Goal: Transaction & Acquisition: Purchase product/service

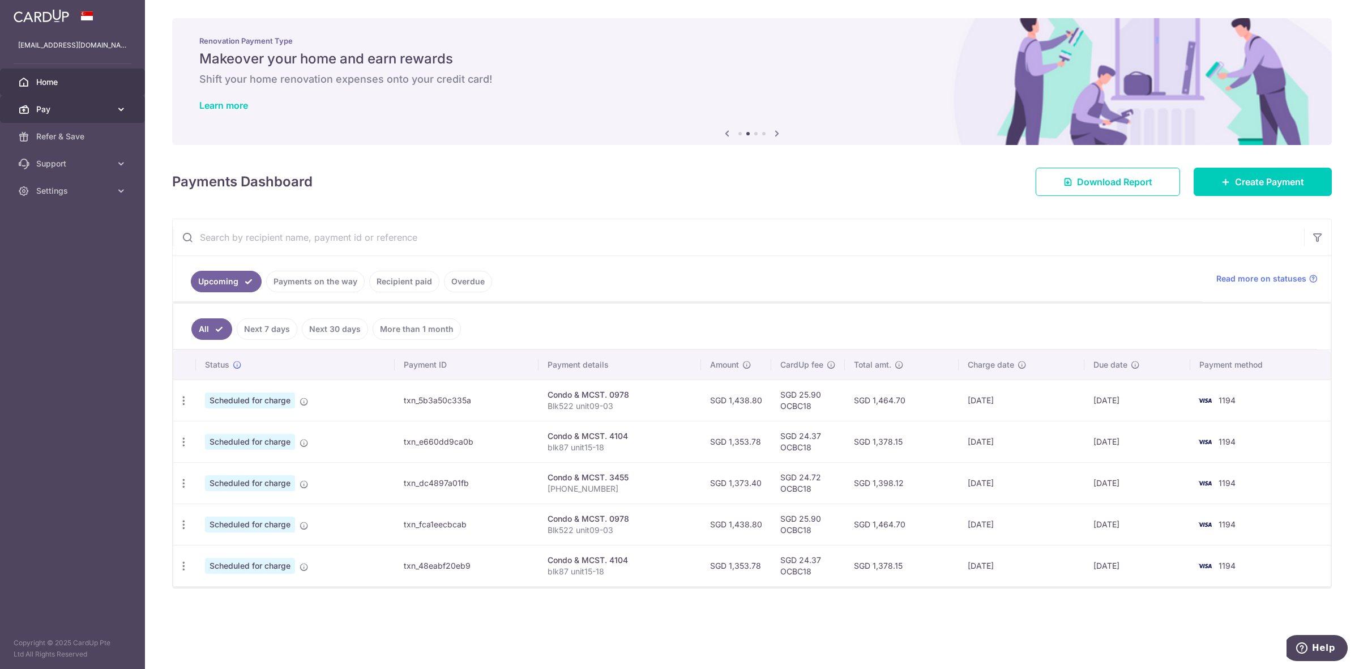
click at [49, 114] on span "Pay" at bounding box center [73, 109] width 75 height 11
click at [51, 134] on span "Payments" at bounding box center [73, 136] width 75 height 11
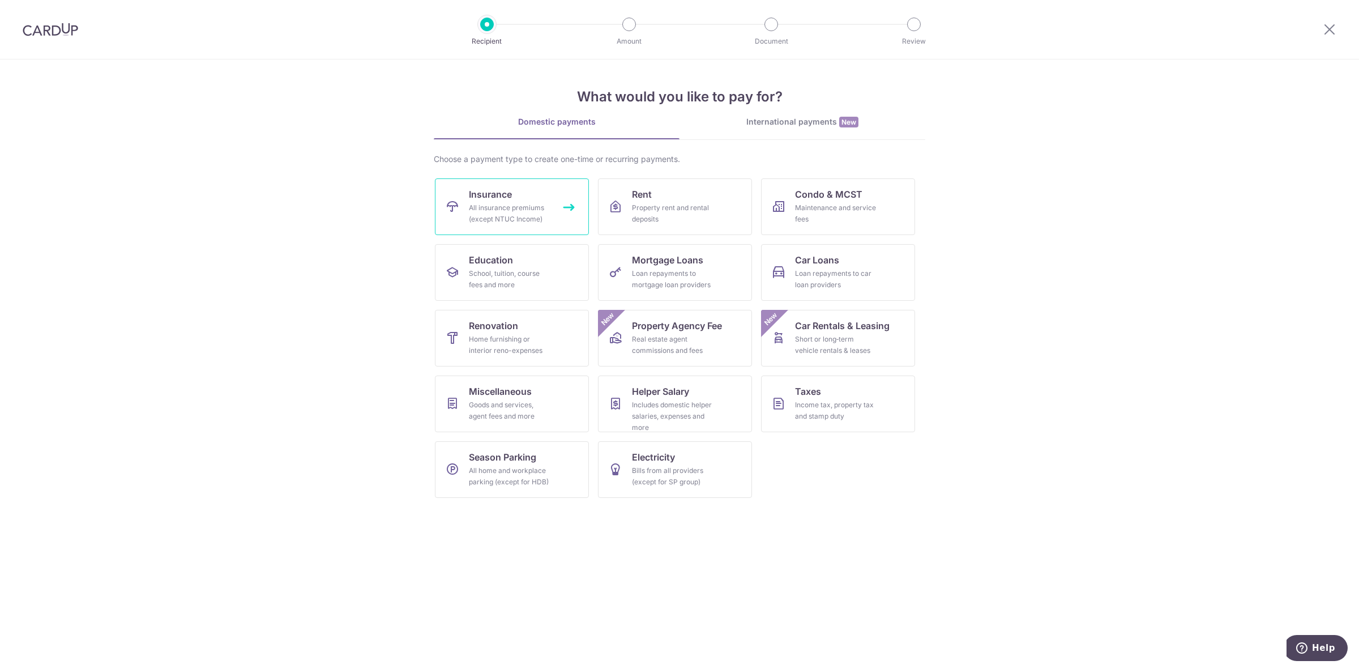
click at [513, 210] on div "All insurance premiums (except NTUC Income)" at bounding box center [510, 213] width 82 height 23
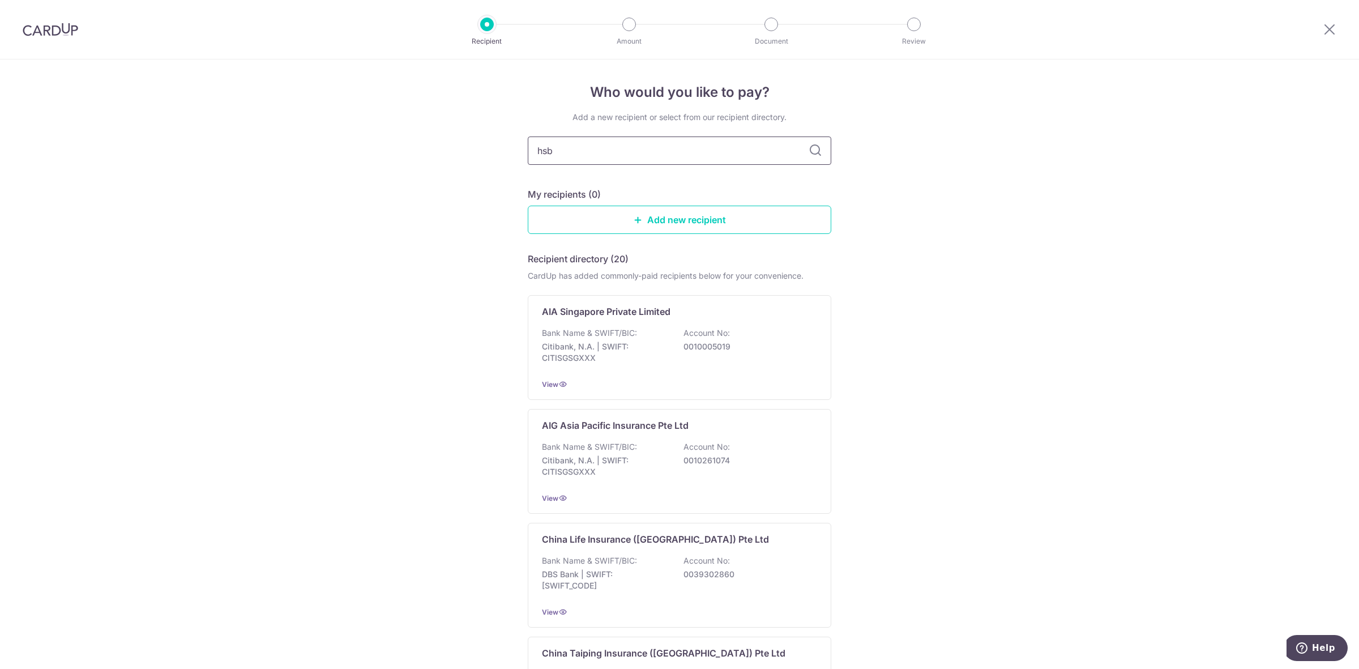
type input "hsbc"
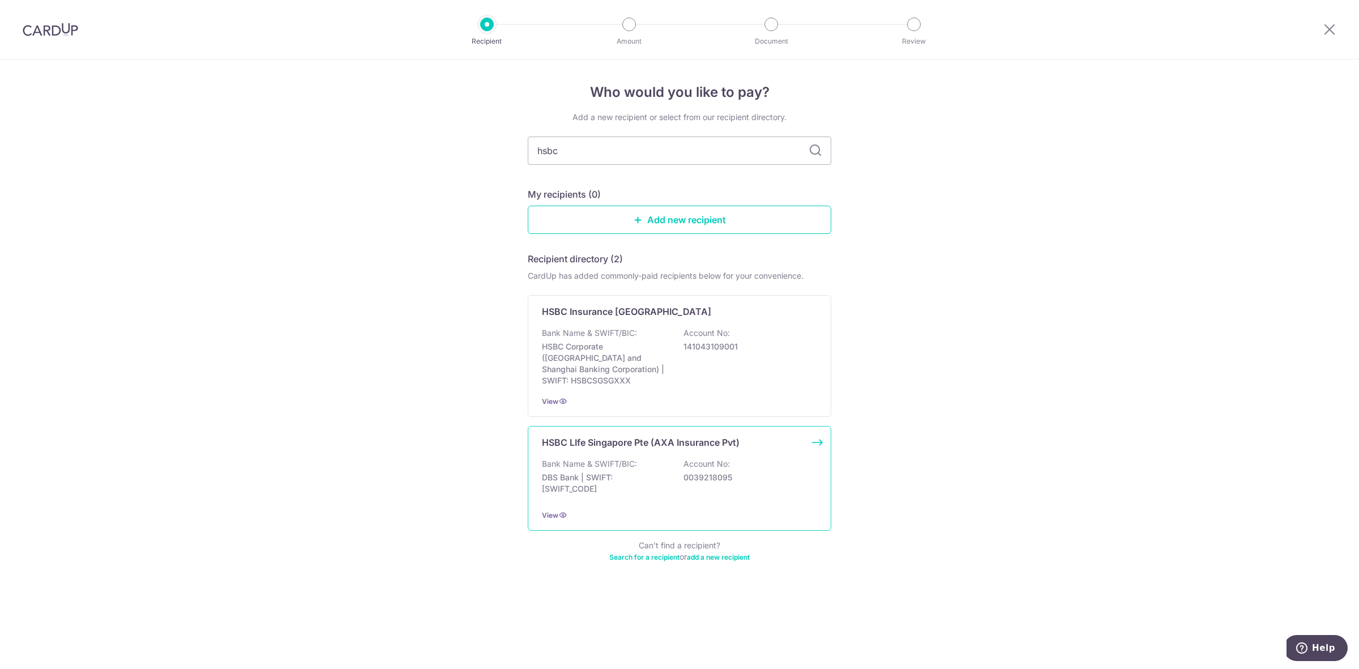
click at [742, 472] on p "0039218095" at bounding box center [746, 477] width 127 height 11
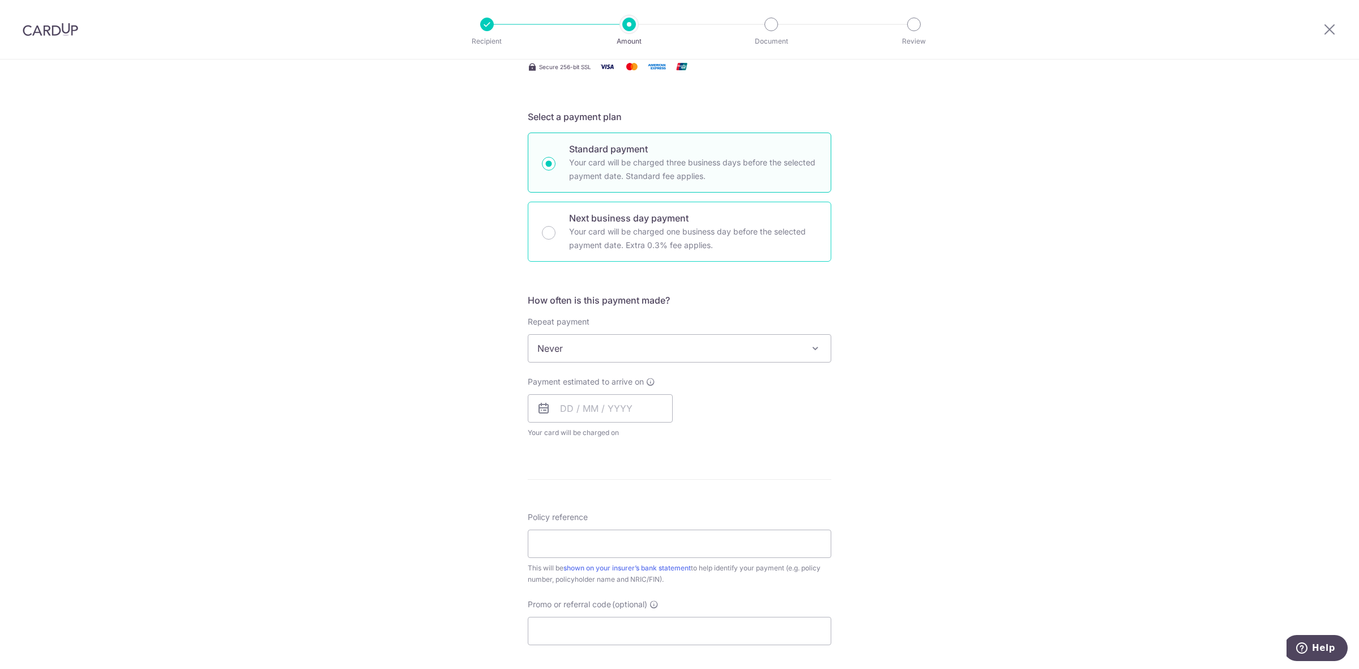
scroll to position [416, 0]
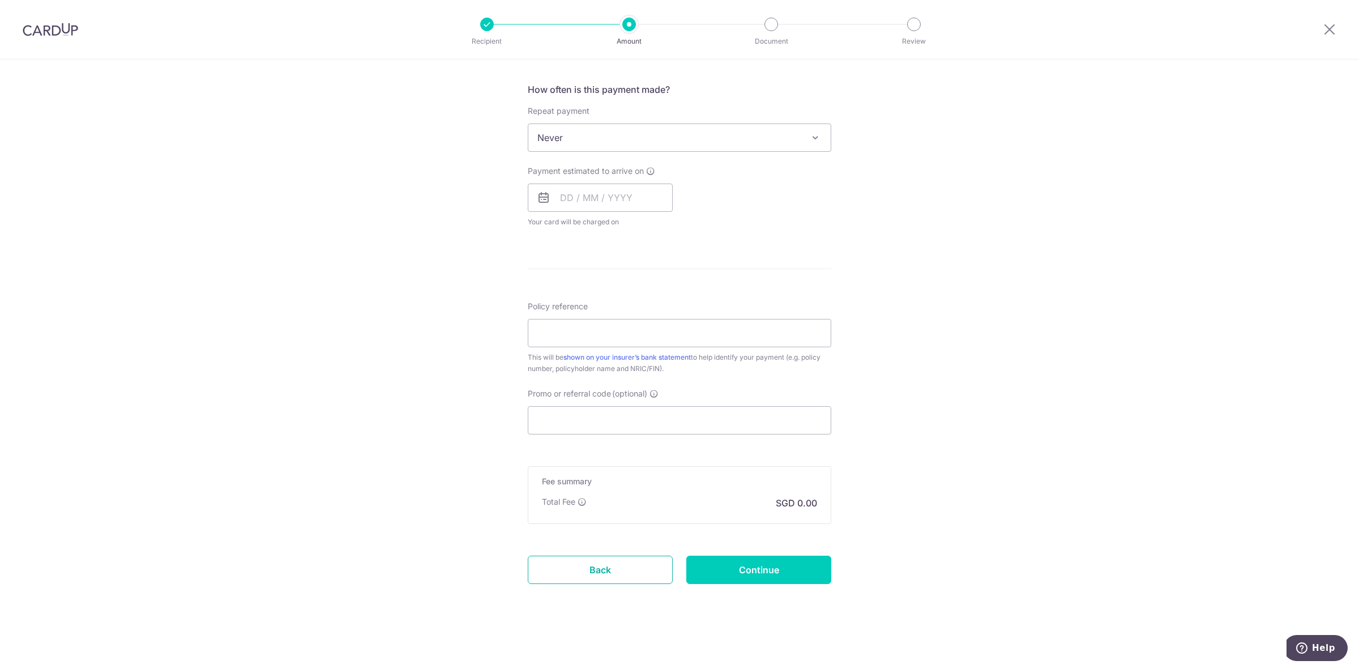
drag, startPoint x: 601, startPoint y: 561, endPoint x: 726, endPoint y: 80, distance: 497.2
click at [601, 561] on link "Back" at bounding box center [600, 569] width 145 height 28
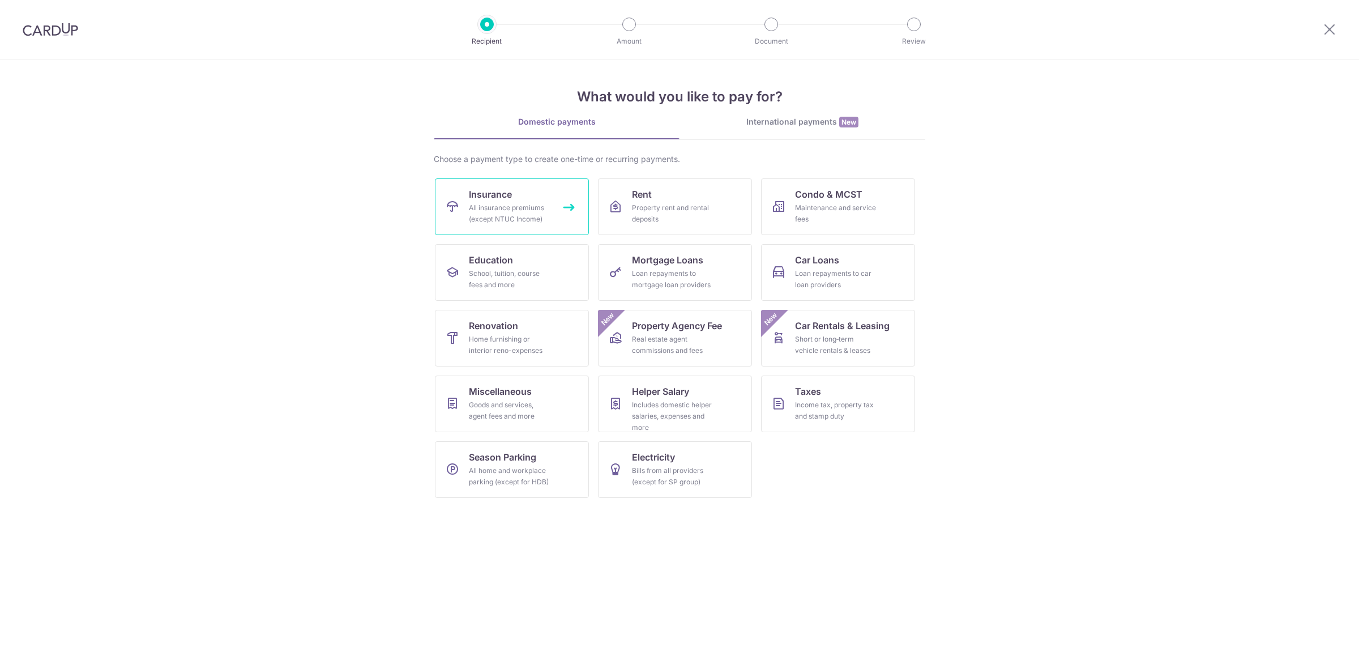
click at [508, 215] on div "All insurance premiums (except NTUC Income)" at bounding box center [510, 213] width 82 height 23
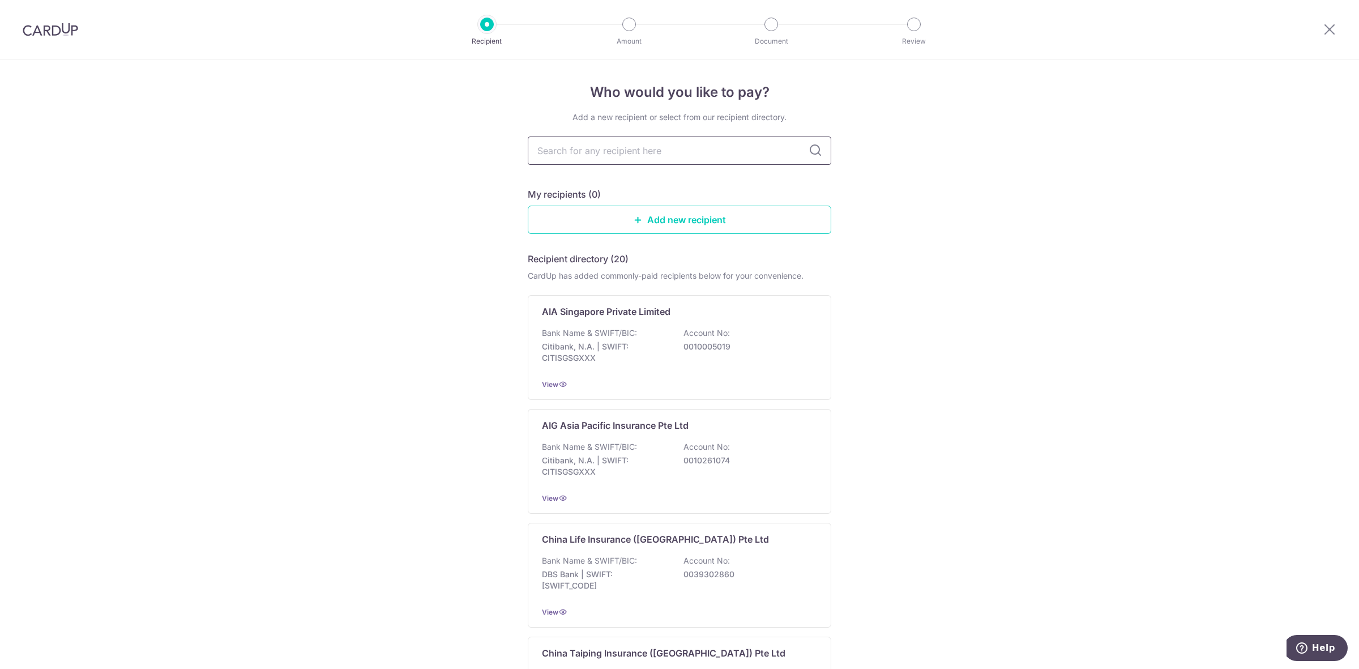
click at [615, 153] on input "text" at bounding box center [679, 150] width 303 height 28
type input "hsbc"
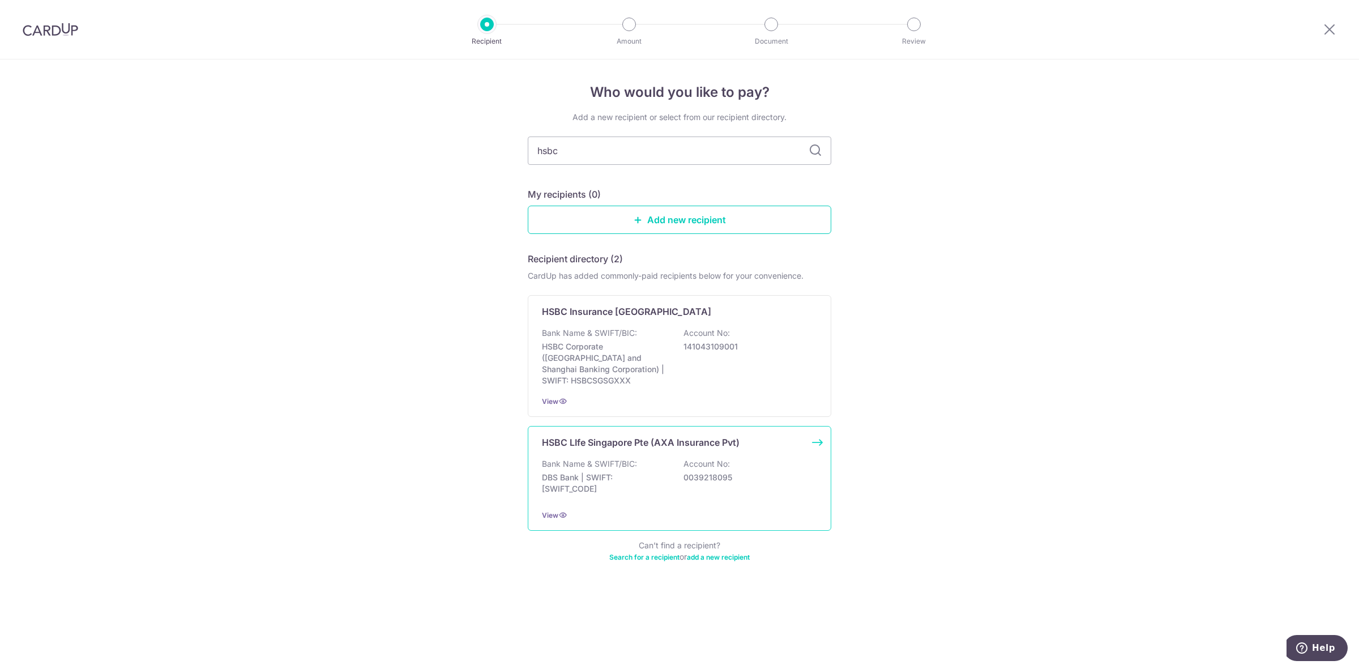
drag, startPoint x: 746, startPoint y: 470, endPoint x: 683, endPoint y: 466, distance: 63.0
click at [683, 472] on p "0039218095" at bounding box center [746, 477] width 127 height 11
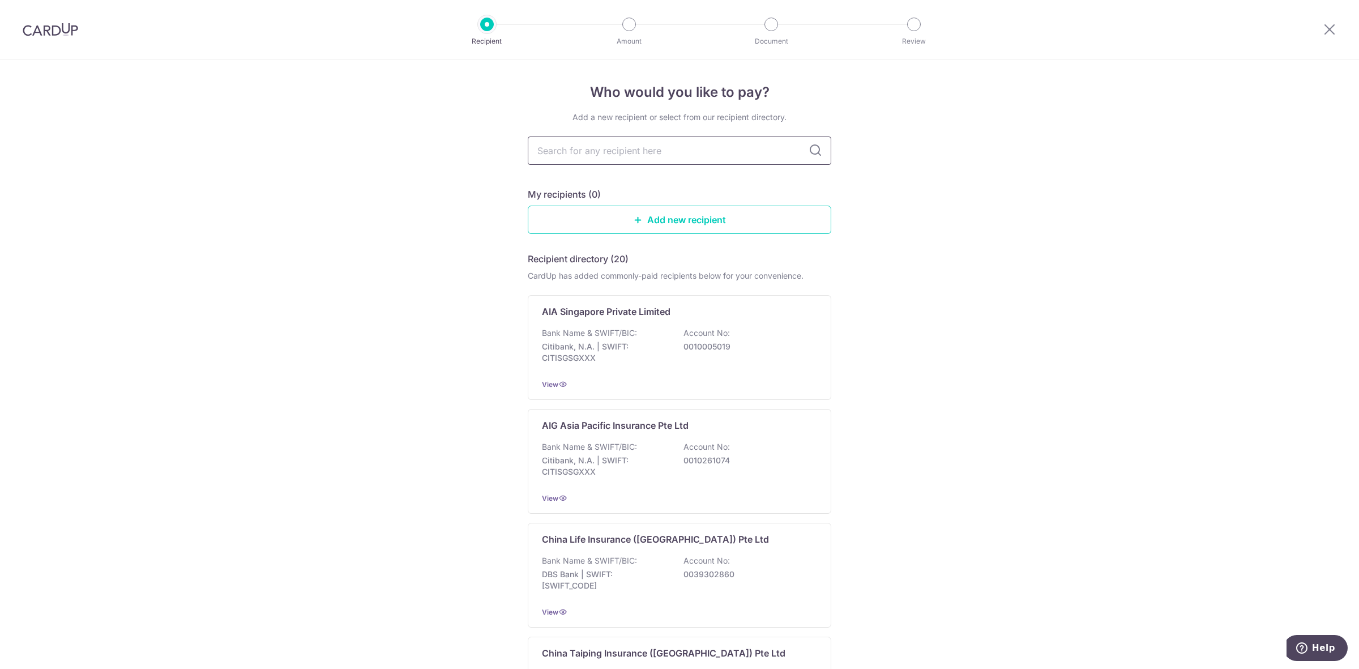
click at [640, 159] on input "text" at bounding box center [679, 150] width 303 height 28
type input "hsbc"
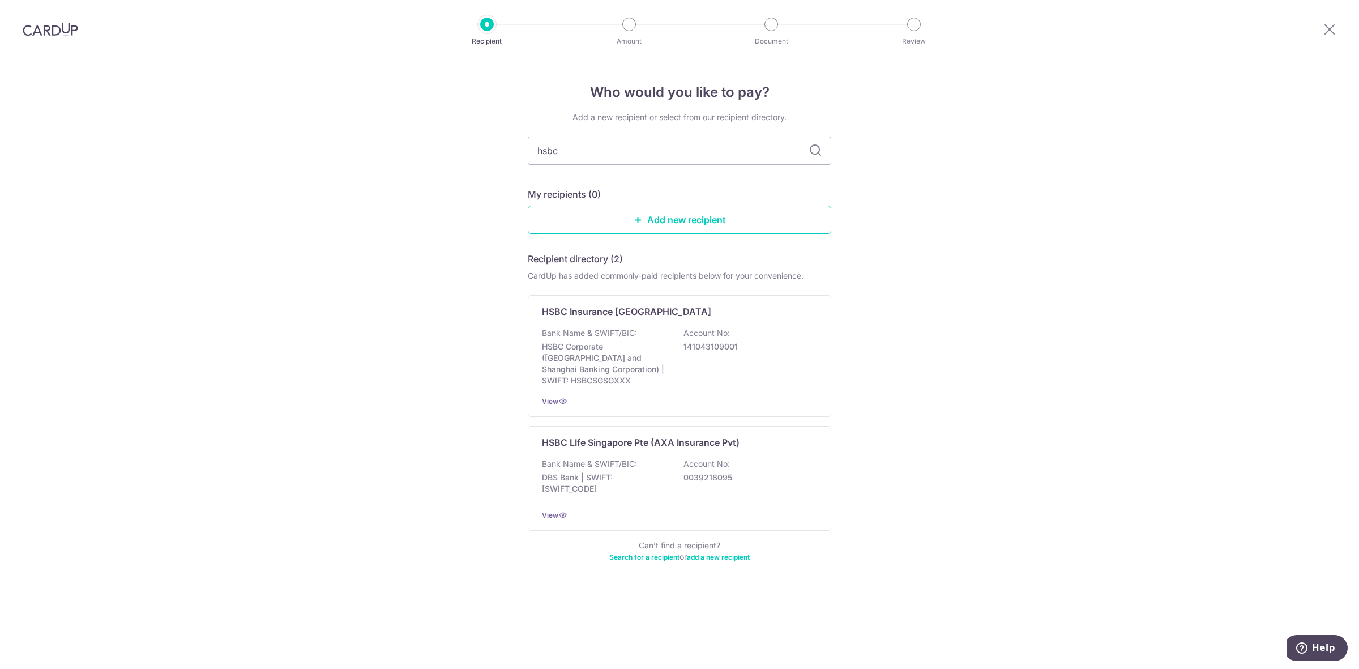
click at [61, 27] on img at bounding box center [50, 30] width 55 height 14
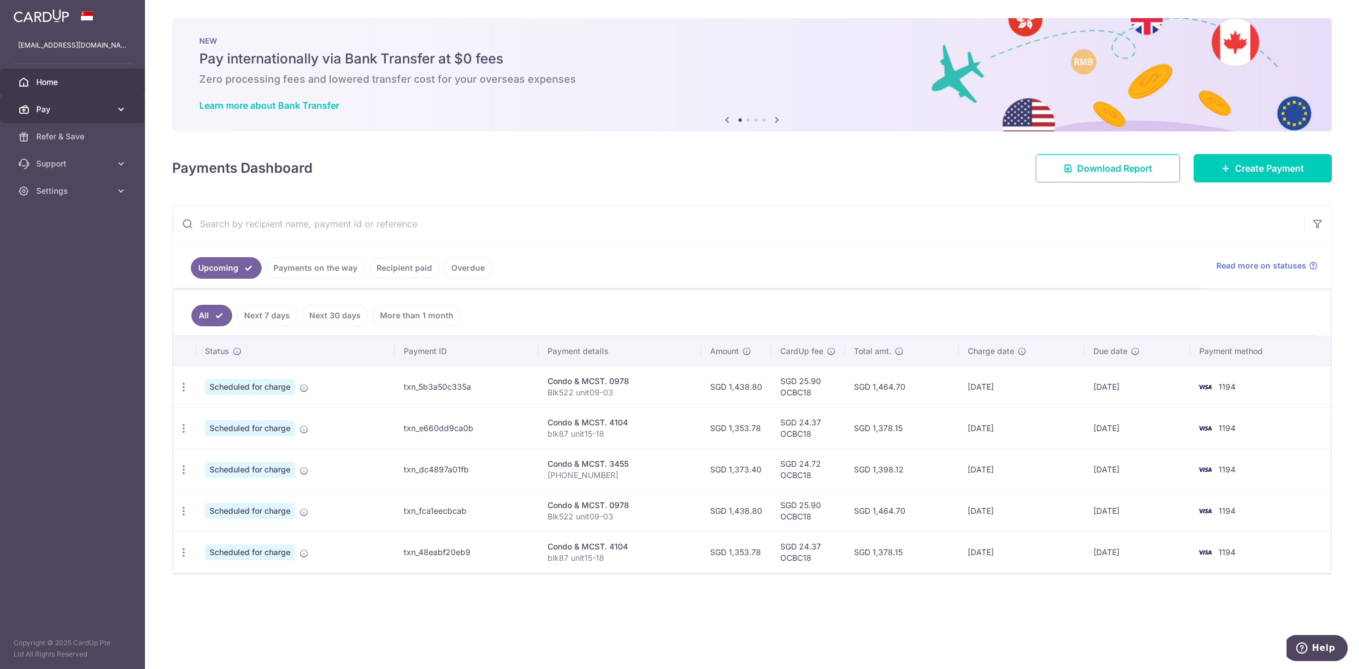
click at [71, 108] on span "Pay" at bounding box center [73, 109] width 75 height 11
click at [78, 139] on span "Payments" at bounding box center [73, 136] width 75 height 11
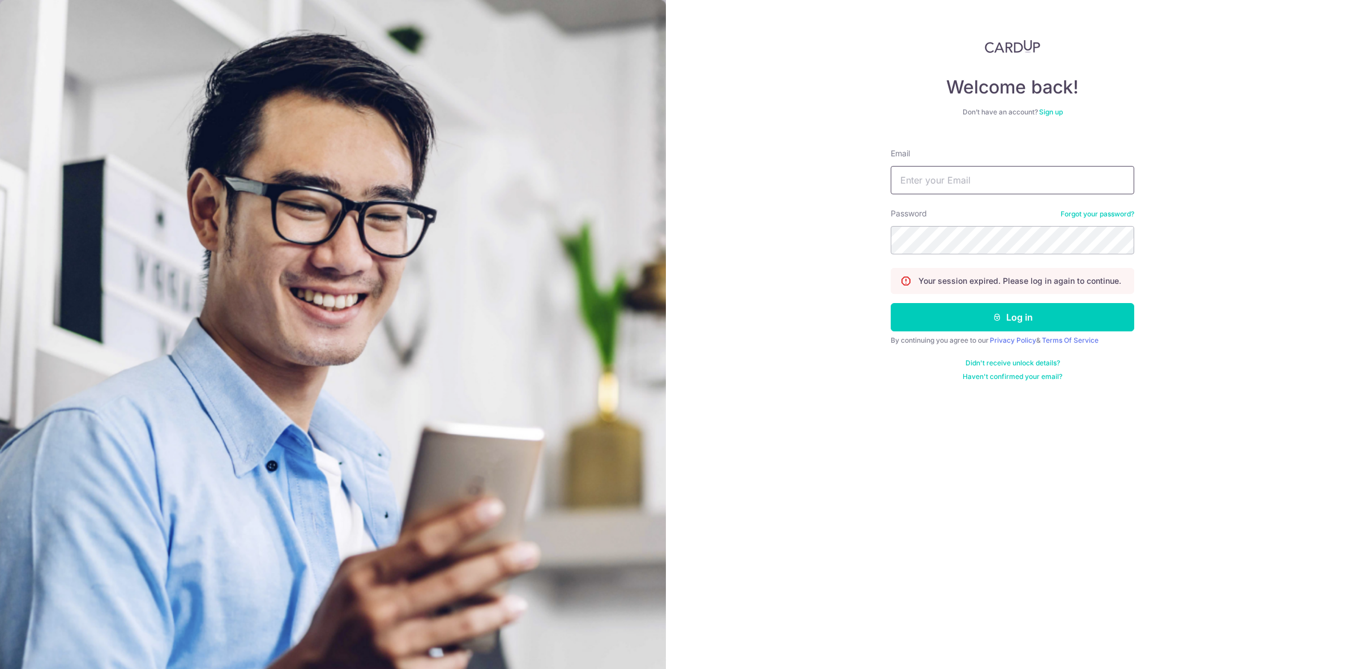
click at [946, 179] on input "Email" at bounding box center [1012, 180] width 243 height 28
type input "[EMAIL_ADDRESS][DOMAIN_NAME]"
click at [891, 303] on button "Log in" at bounding box center [1012, 317] width 243 height 28
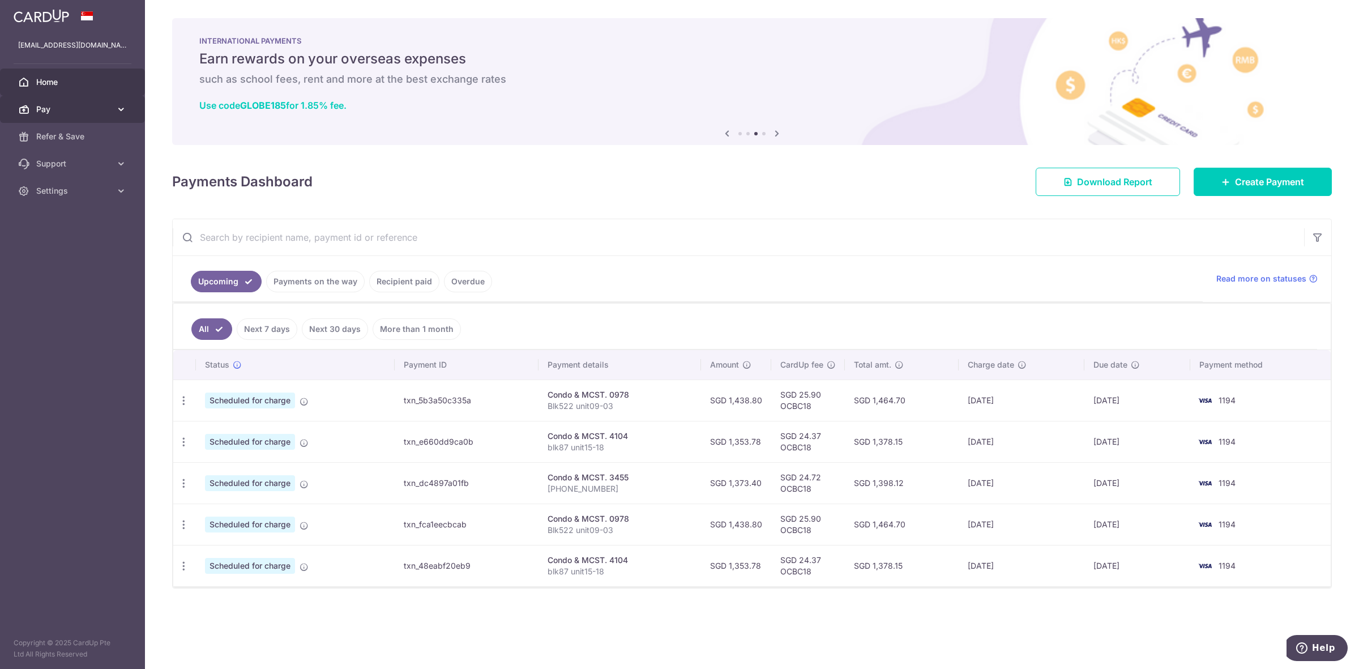
click at [58, 102] on link "Pay" at bounding box center [72, 109] width 145 height 27
click at [66, 139] on span "Payments" at bounding box center [73, 136] width 75 height 11
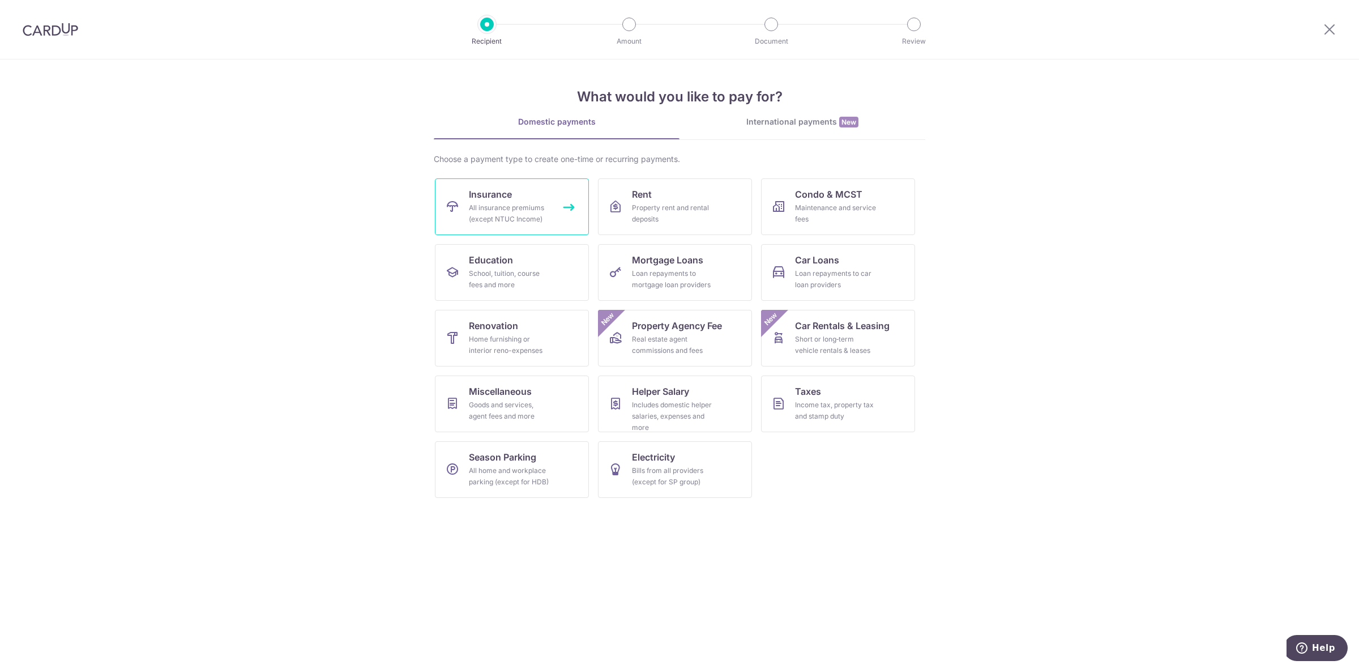
click at [536, 213] on div "All insurance premiums (except NTUC Income)" at bounding box center [510, 213] width 82 height 23
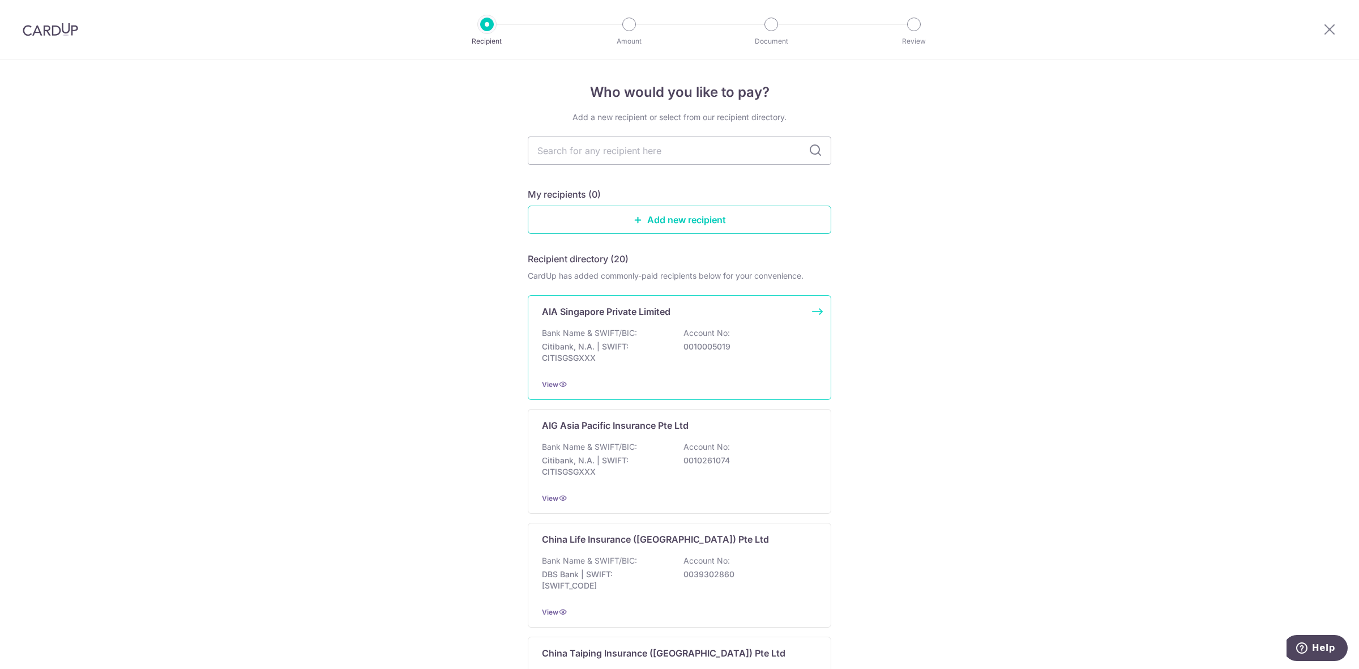
click at [669, 354] on div "Bank Name & SWIFT/BIC: Citibank, N.A. | SWIFT: CITISGSGXXX Account No: 00100050…" at bounding box center [679, 348] width 275 height 42
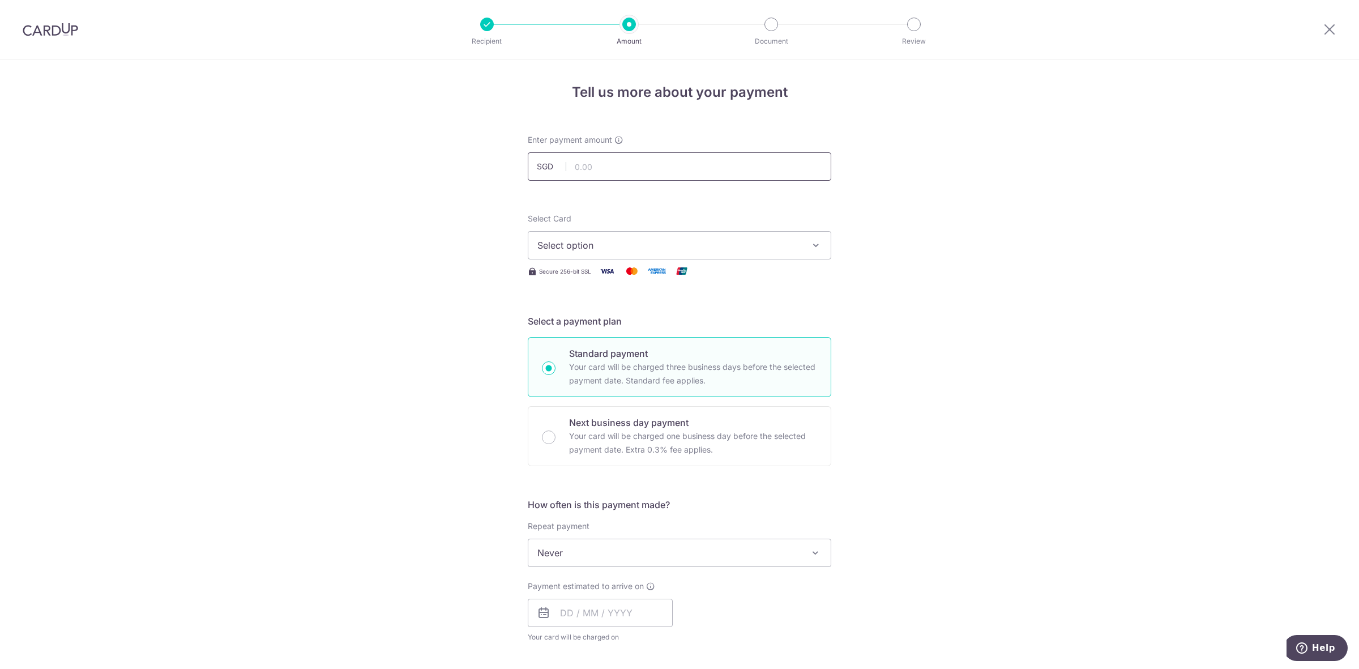
click at [612, 159] on input "text" at bounding box center [679, 166] width 303 height 28
type input "466.80"
click at [639, 241] on span "Select option" at bounding box center [669, 245] width 264 height 14
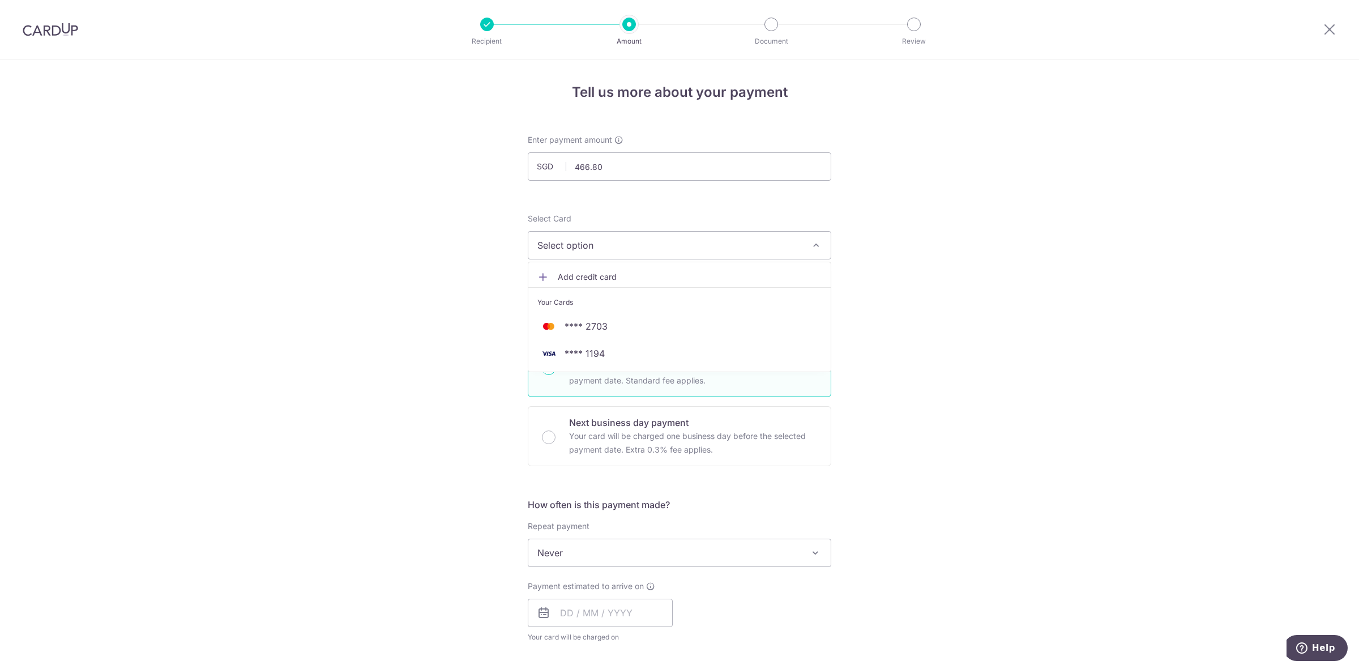
click at [639, 241] on span "Select option" at bounding box center [669, 245] width 264 height 14
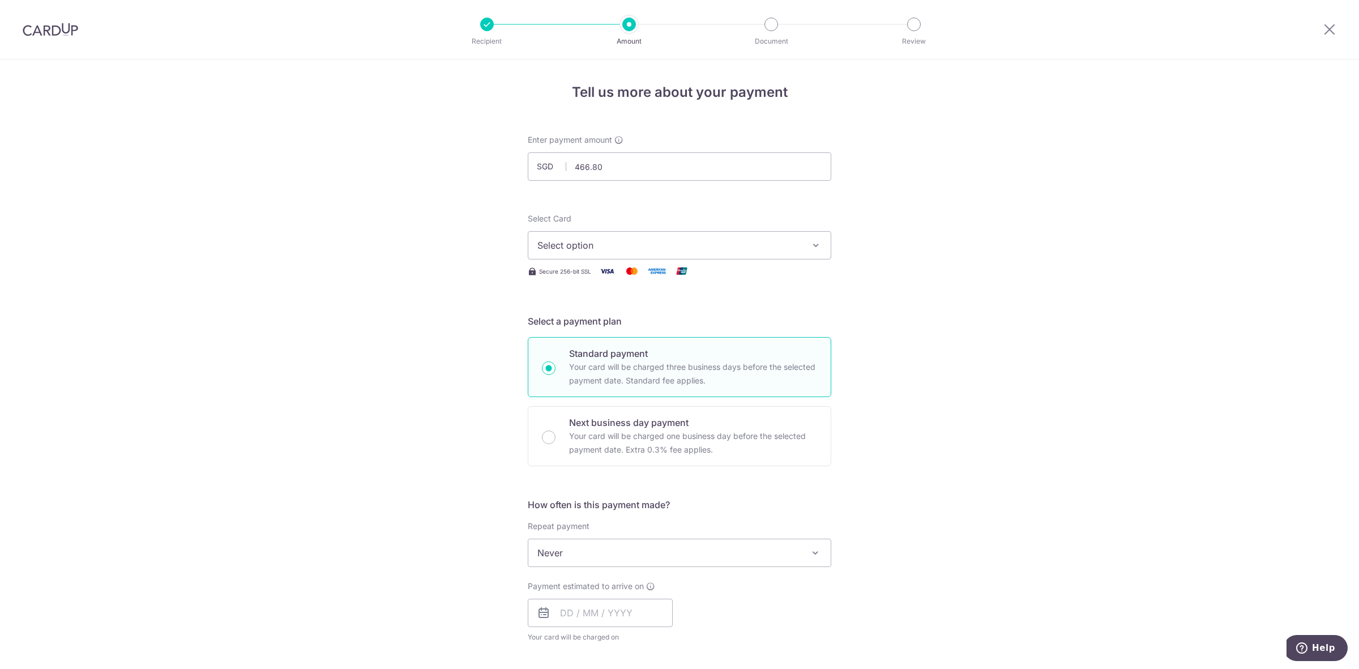
click at [836, 192] on div "Tell us more about your payment Enter payment amount SGD 466.80 466.80 Select C…" at bounding box center [679, 571] width 1359 height 1024
click at [798, 252] on button "Select option" at bounding box center [679, 245] width 303 height 28
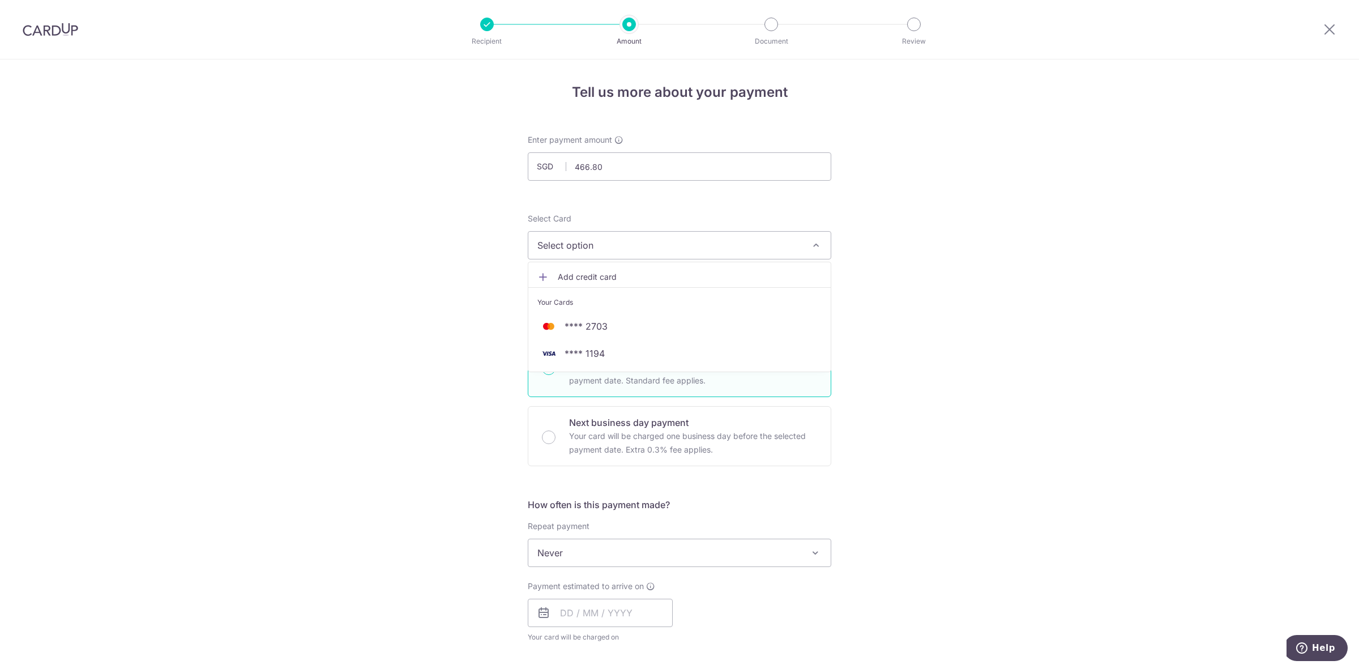
click at [630, 273] on span "Add credit card" at bounding box center [690, 276] width 264 height 11
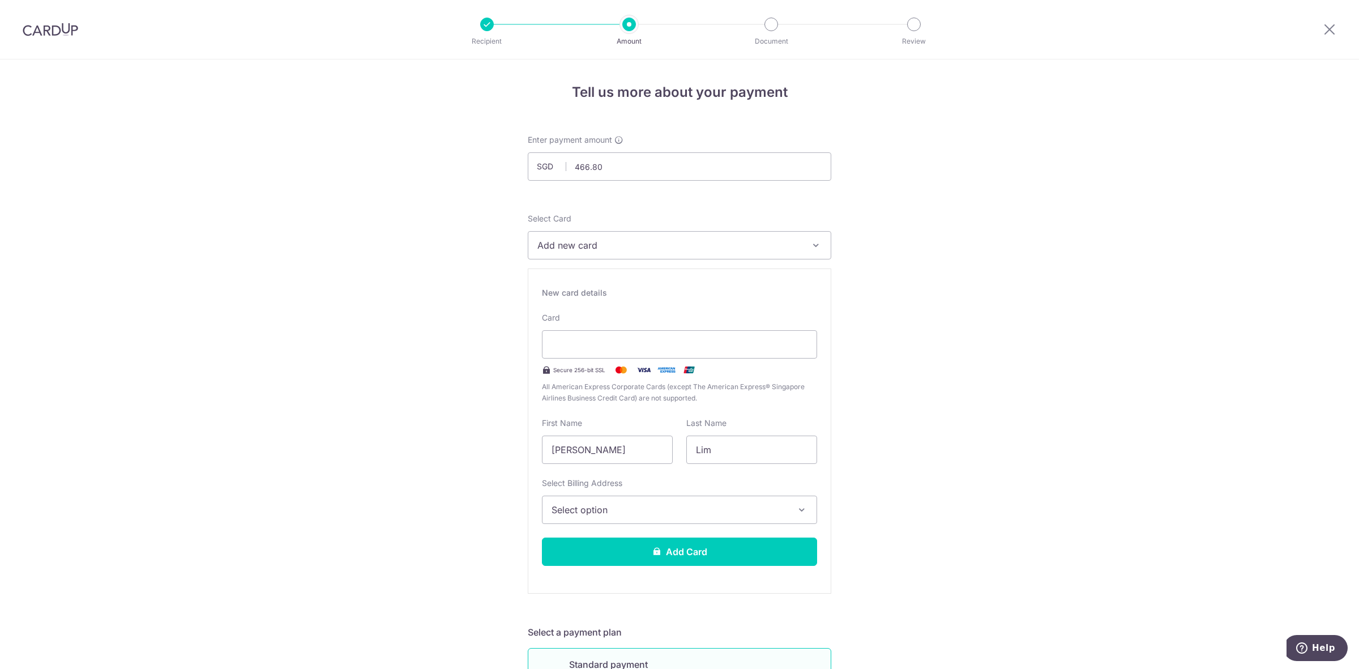
click at [675, 305] on div "New card details Card Secure 256-bit SSL All American Express Corporate Cards (…" at bounding box center [679, 430] width 303 height 325
drag, startPoint x: 629, startPoint y: 453, endPoint x: 440, endPoint y: 453, distance: 188.5
type input "Daniel"
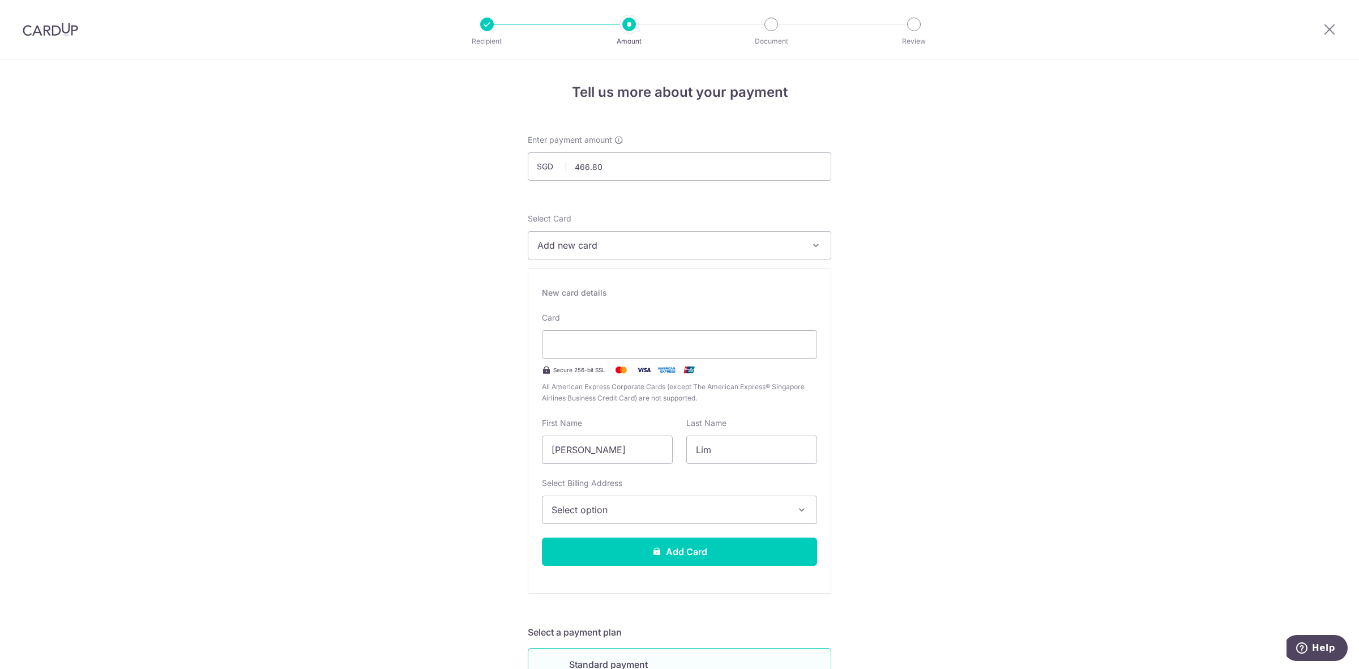
click at [647, 512] on span "Select option" at bounding box center [669, 510] width 236 height 14
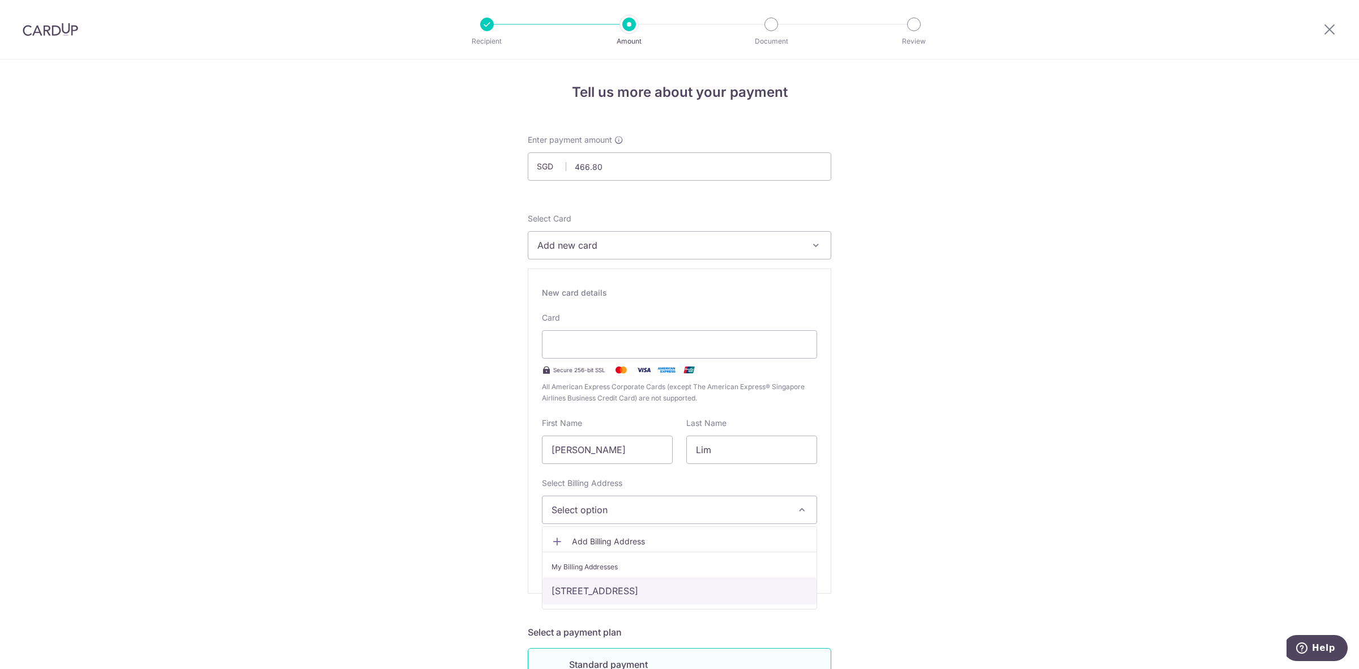
click at [632, 579] on link "[STREET_ADDRESS]" at bounding box center [679, 590] width 274 height 27
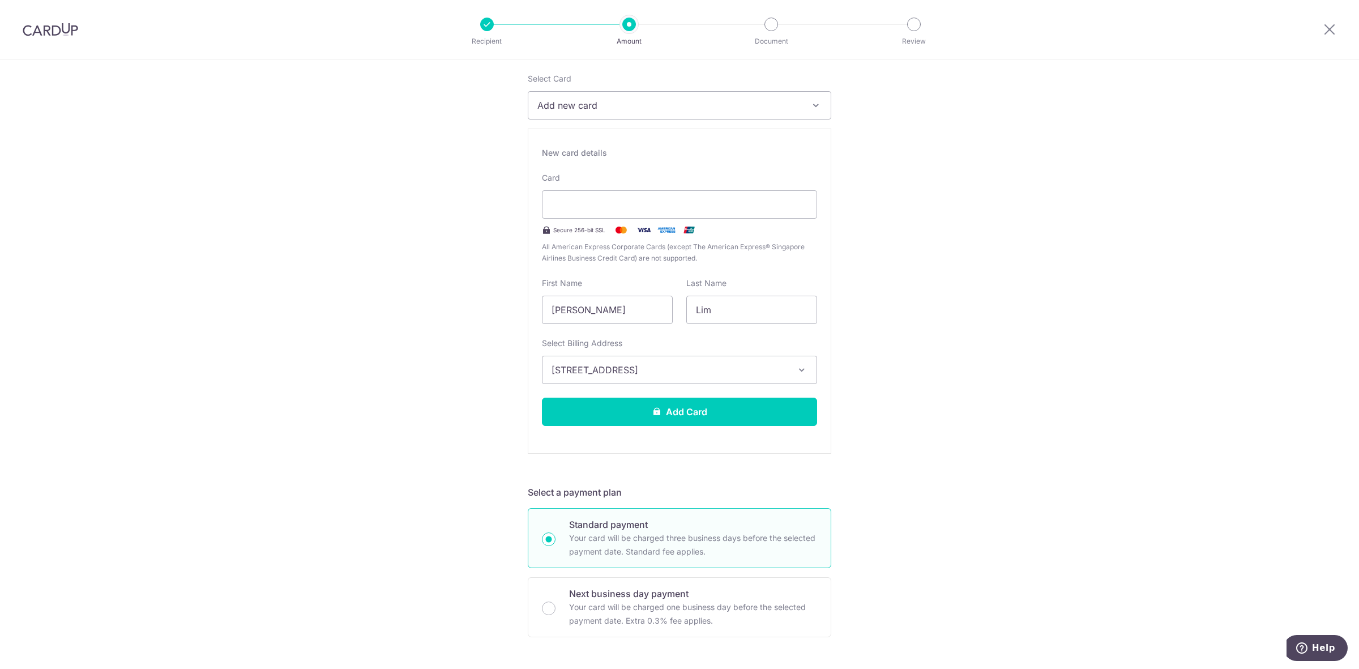
scroll to position [142, 0]
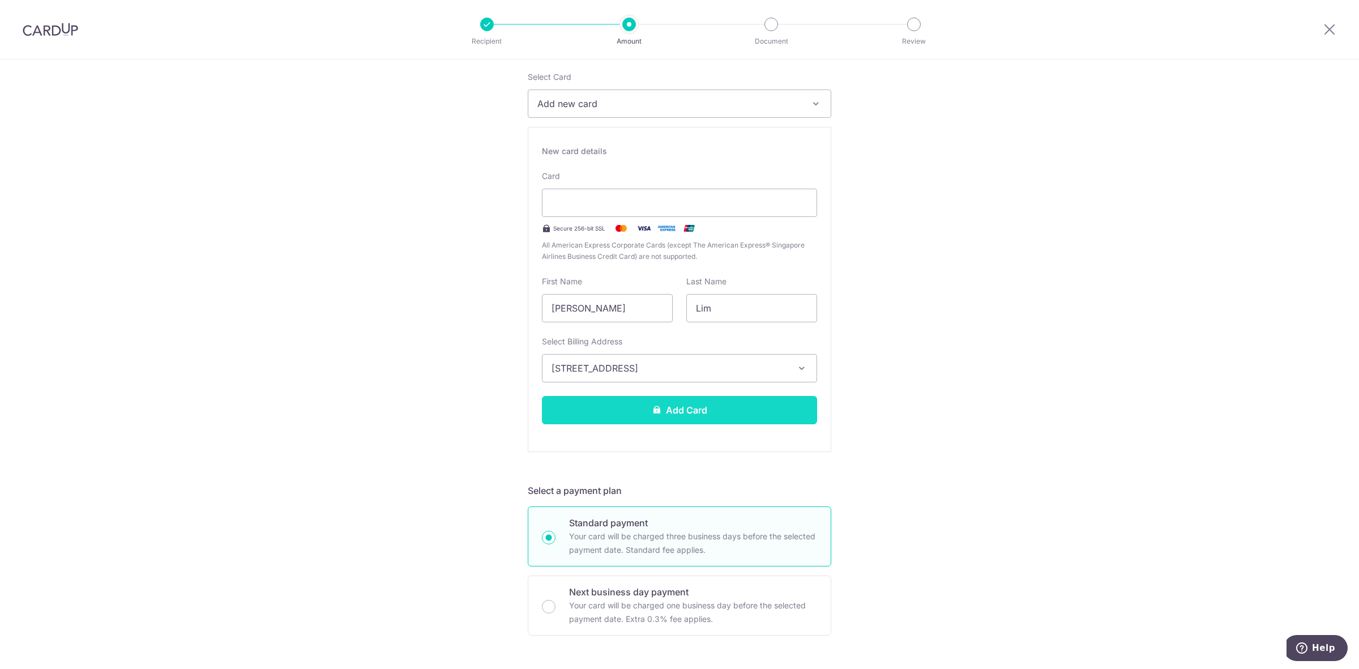
click at [689, 421] on button "Add Card" at bounding box center [679, 410] width 275 height 28
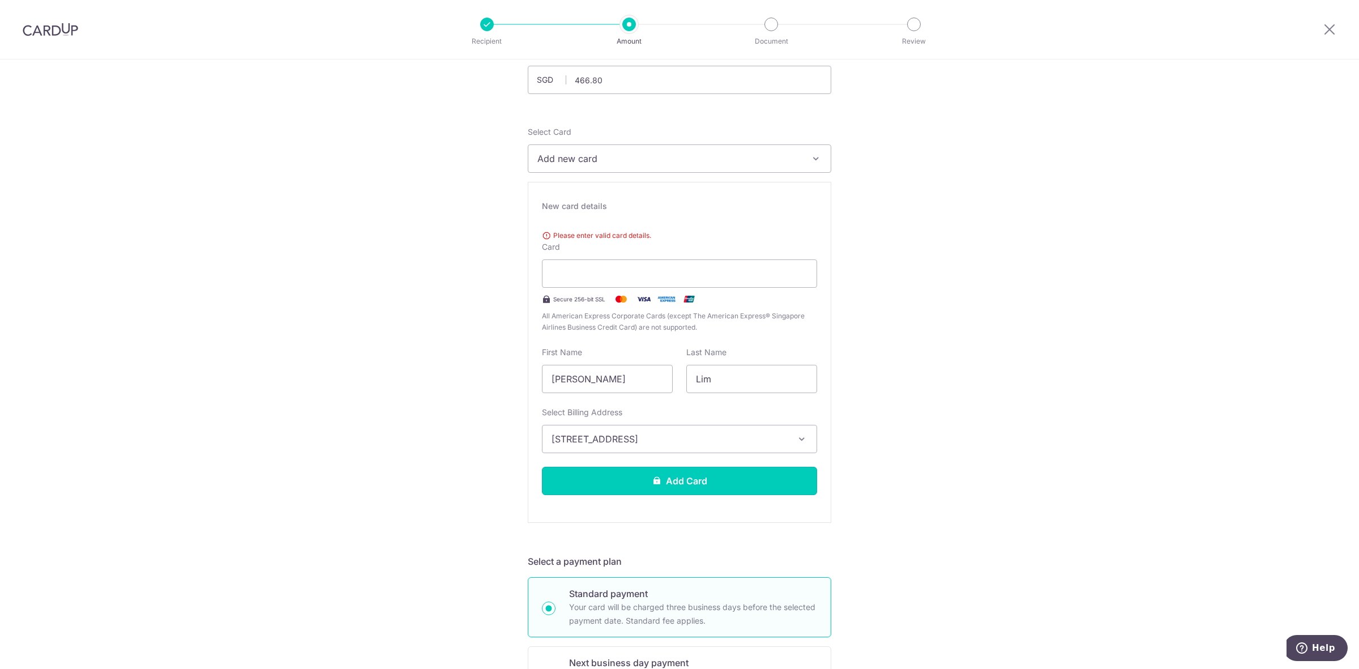
scroll to position [71, 0]
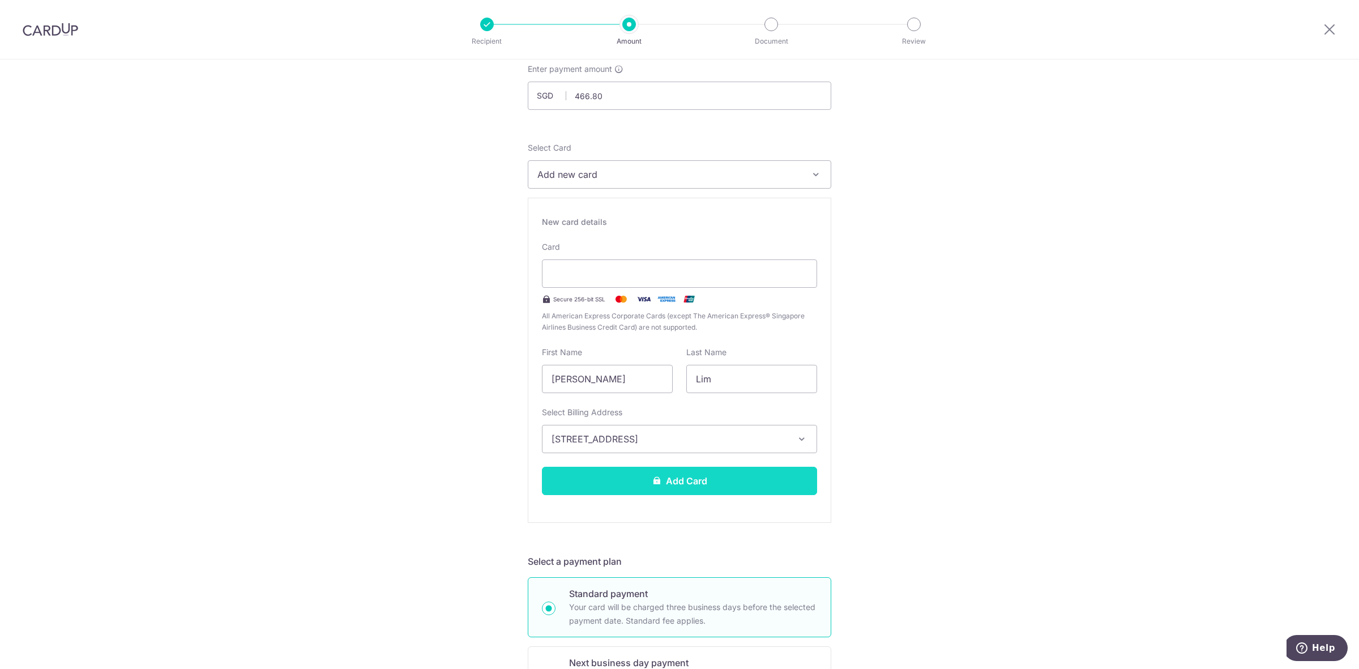
click at [689, 477] on button "Add Card" at bounding box center [679, 480] width 275 height 28
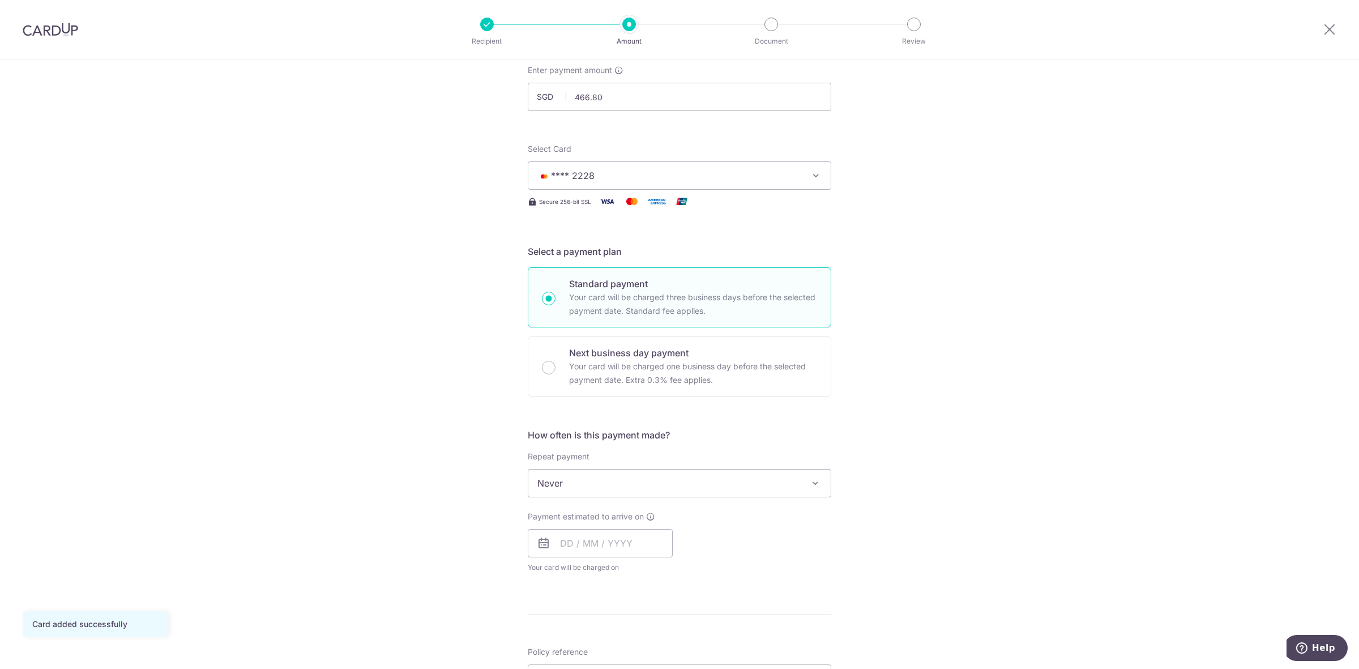
scroll to position [212, 0]
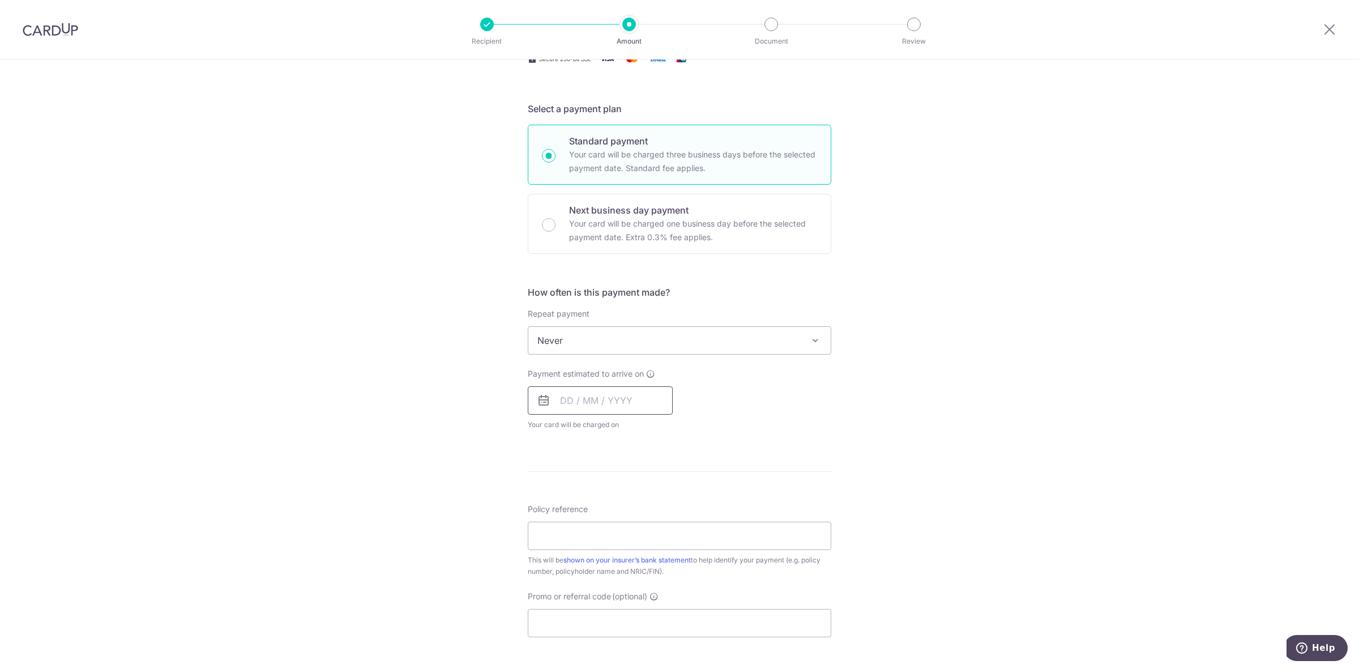
click at [555, 406] on input "text" at bounding box center [600, 400] width 145 height 28
click at [454, 432] on div "Tell us more about your payment Enter payment amount SGD 466.80 466.80 Card add…" at bounding box center [679, 359] width 1359 height 1024
drag, startPoint x: 536, startPoint y: 409, endPoint x: 556, endPoint y: 406, distance: 20.6
click at [541, 409] on input "text" at bounding box center [600, 400] width 145 height 28
click at [638, 525] on link "16" at bounding box center [641, 526] width 18 height 18
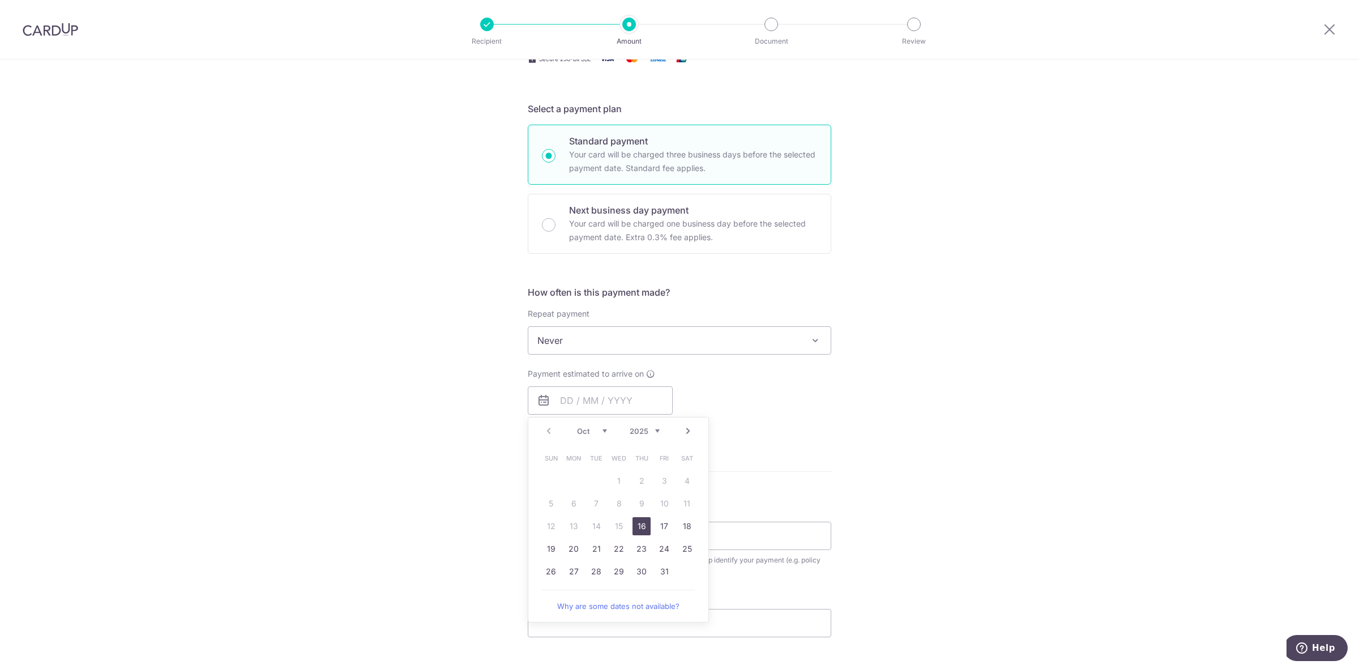
type input "[DATE]"
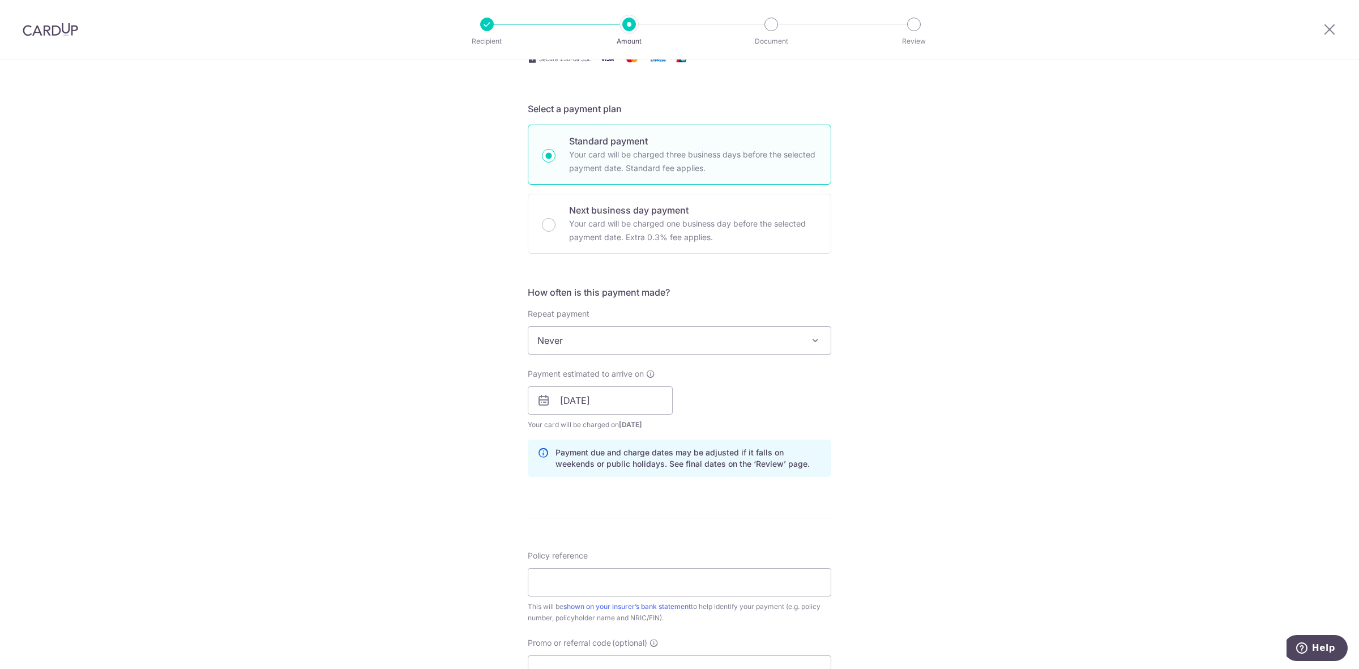
click at [371, 434] on div "Tell us more about your payment Enter payment amount SGD 466.80 466.80 Card add…" at bounding box center [679, 382] width 1359 height 1071
click at [579, 587] on input "Policy reference" at bounding box center [679, 582] width 303 height 28
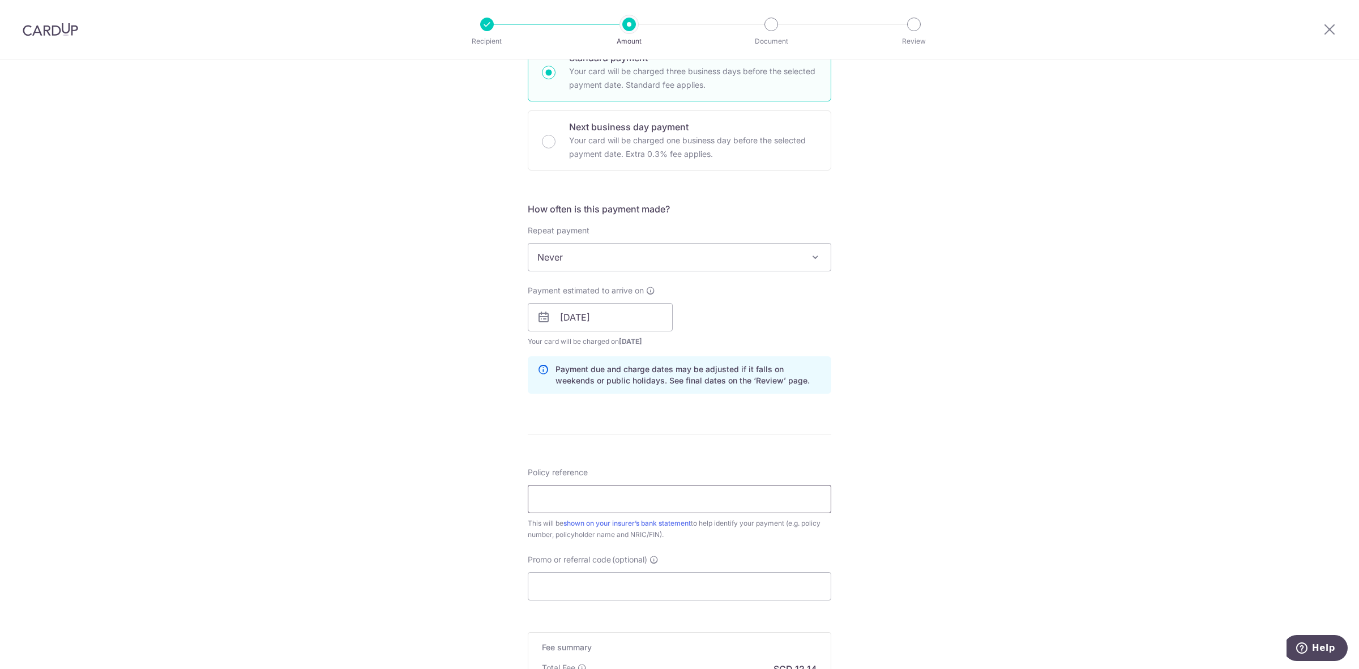
scroll to position [425, 0]
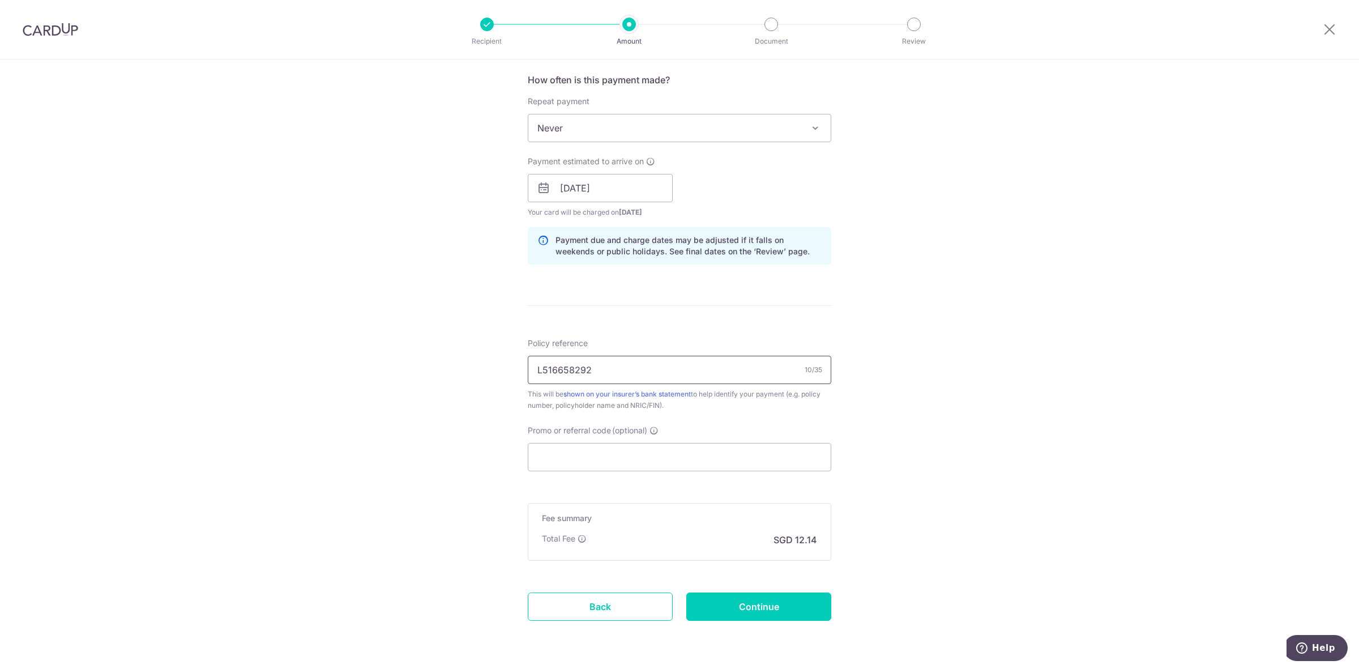
type input "L516658292"
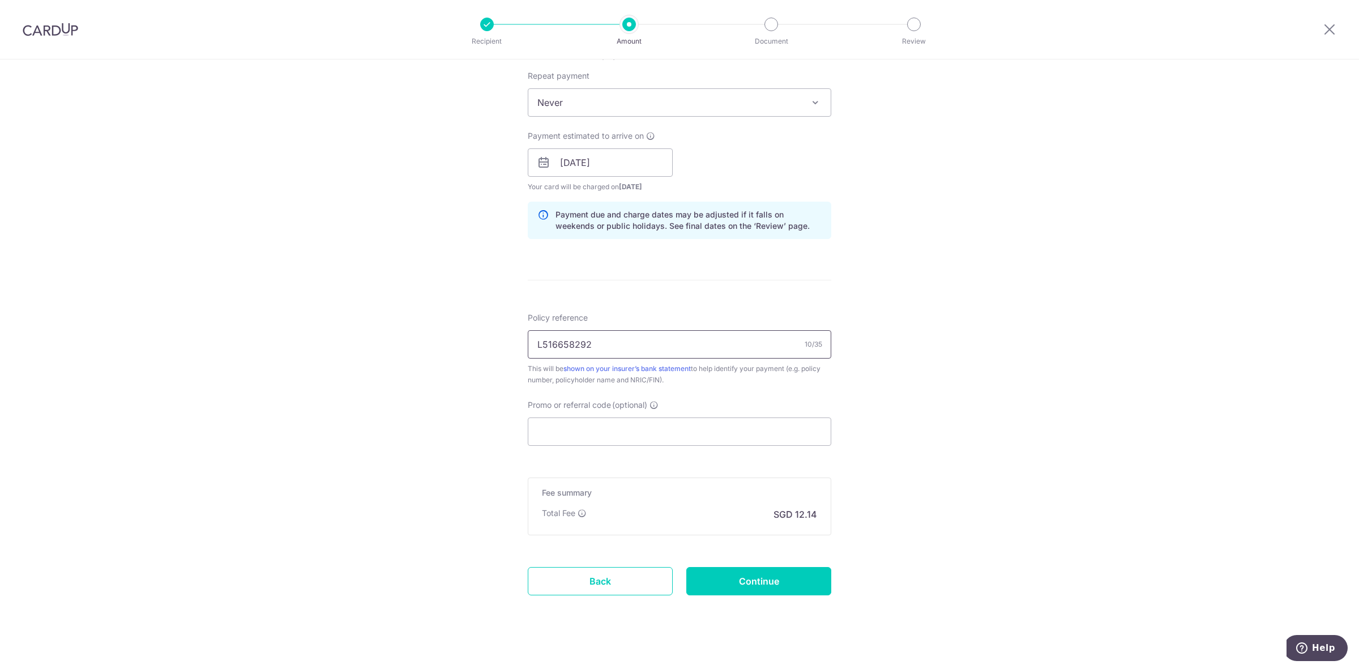
scroll to position [463, 0]
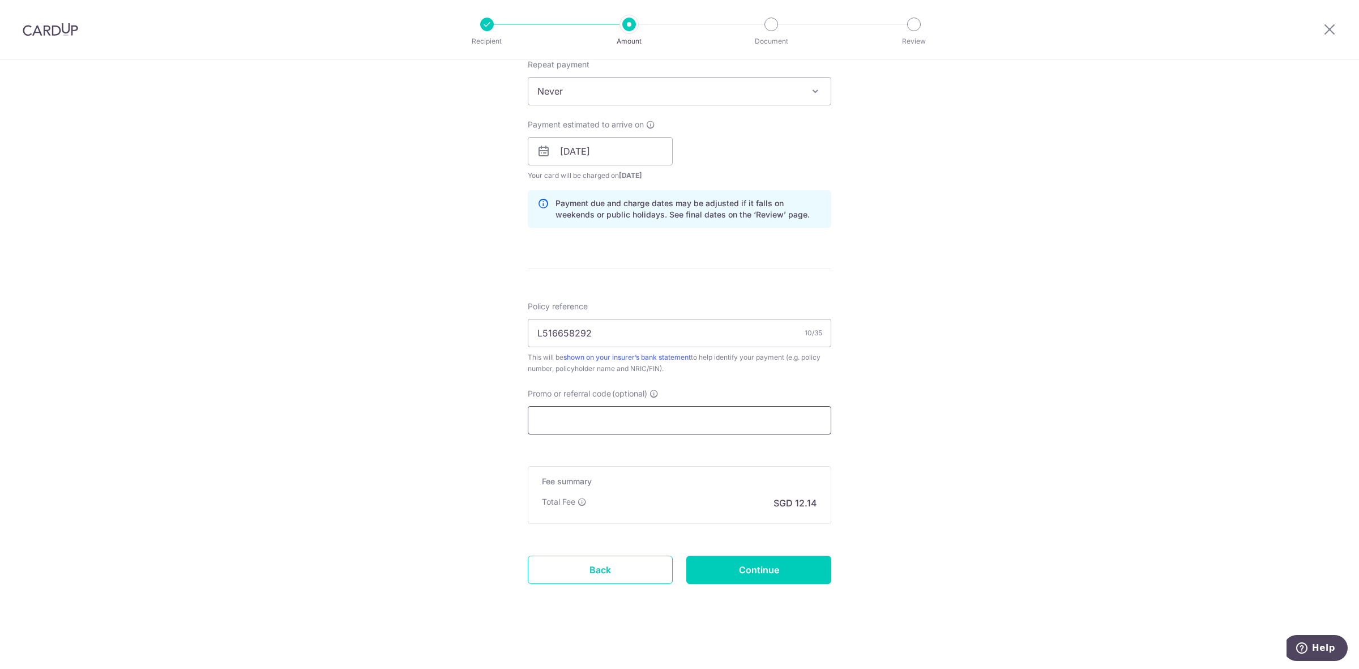
click at [680, 413] on input "Promo or referral code (optional)" at bounding box center [679, 420] width 303 height 28
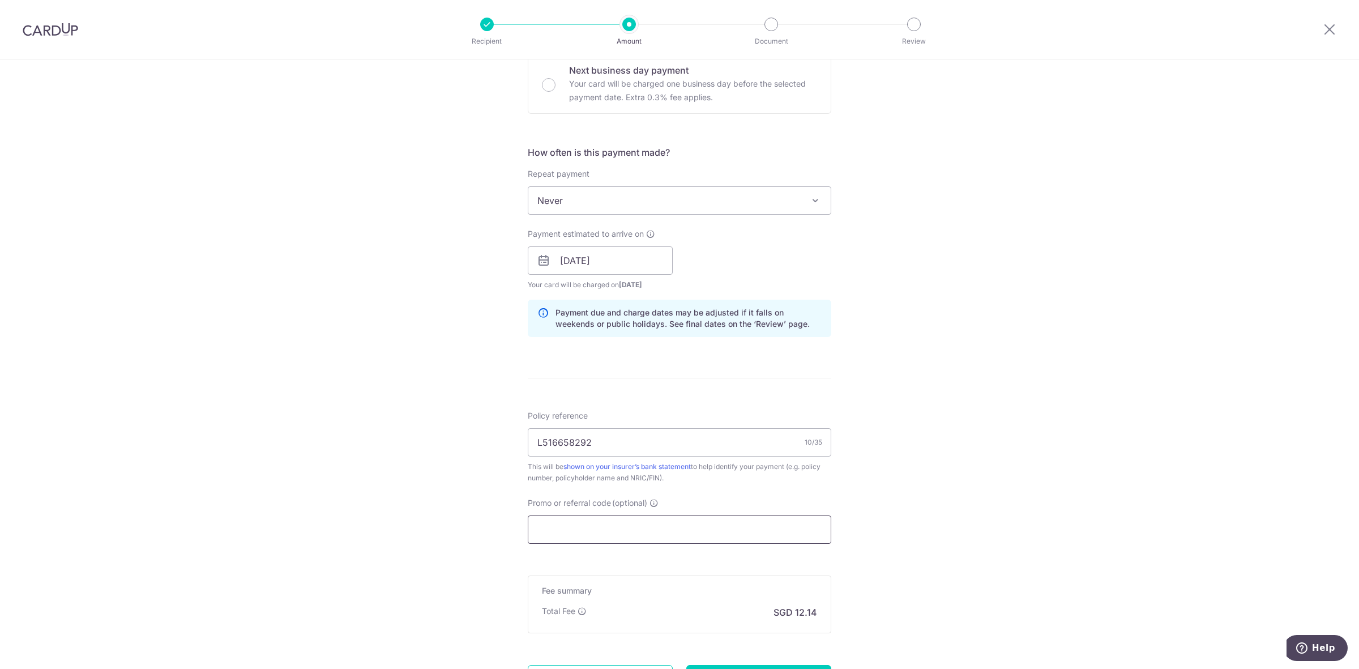
scroll to position [354, 0]
click at [590, 536] on input "Promo or referral code (optional)" at bounding box center [679, 527] width 303 height 28
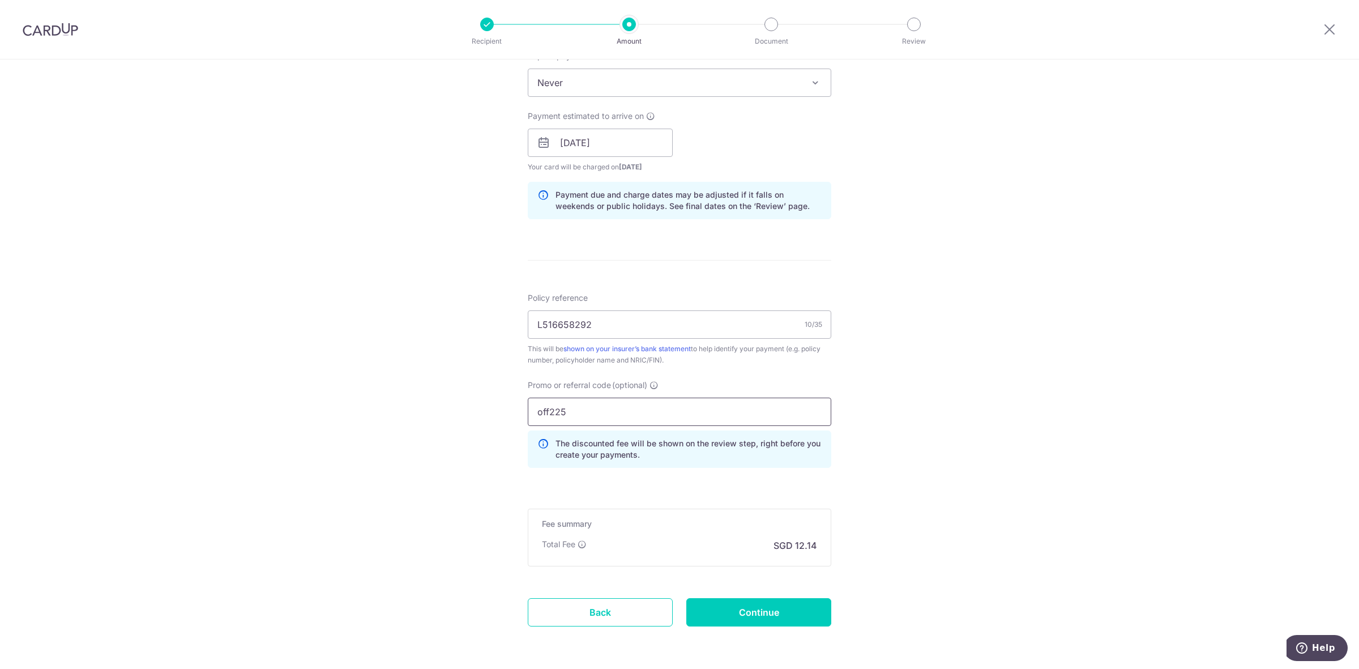
scroll to position [495, 0]
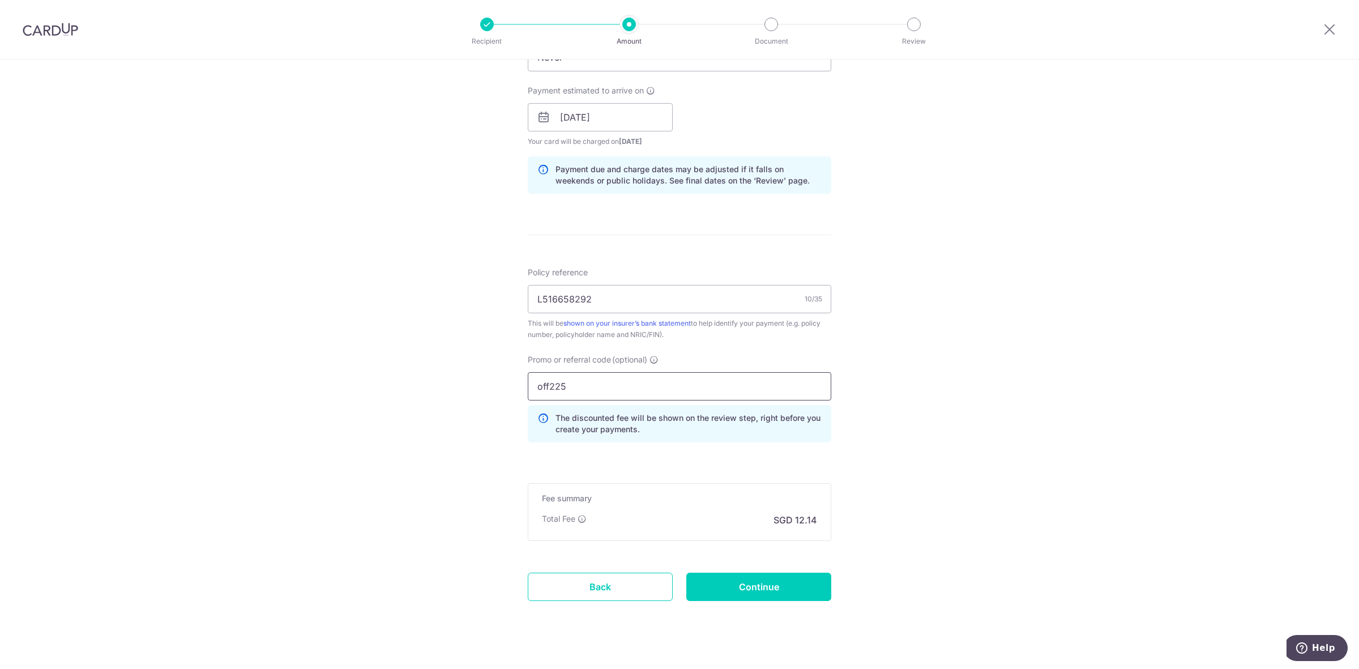
type input "off225"
click at [940, 465] on div "Tell us more about your payment Enter payment amount SGD 466.80 466.80 Card add…" at bounding box center [679, 124] width 1359 height 1121
click at [743, 589] on input "Continue" at bounding box center [758, 586] width 145 height 28
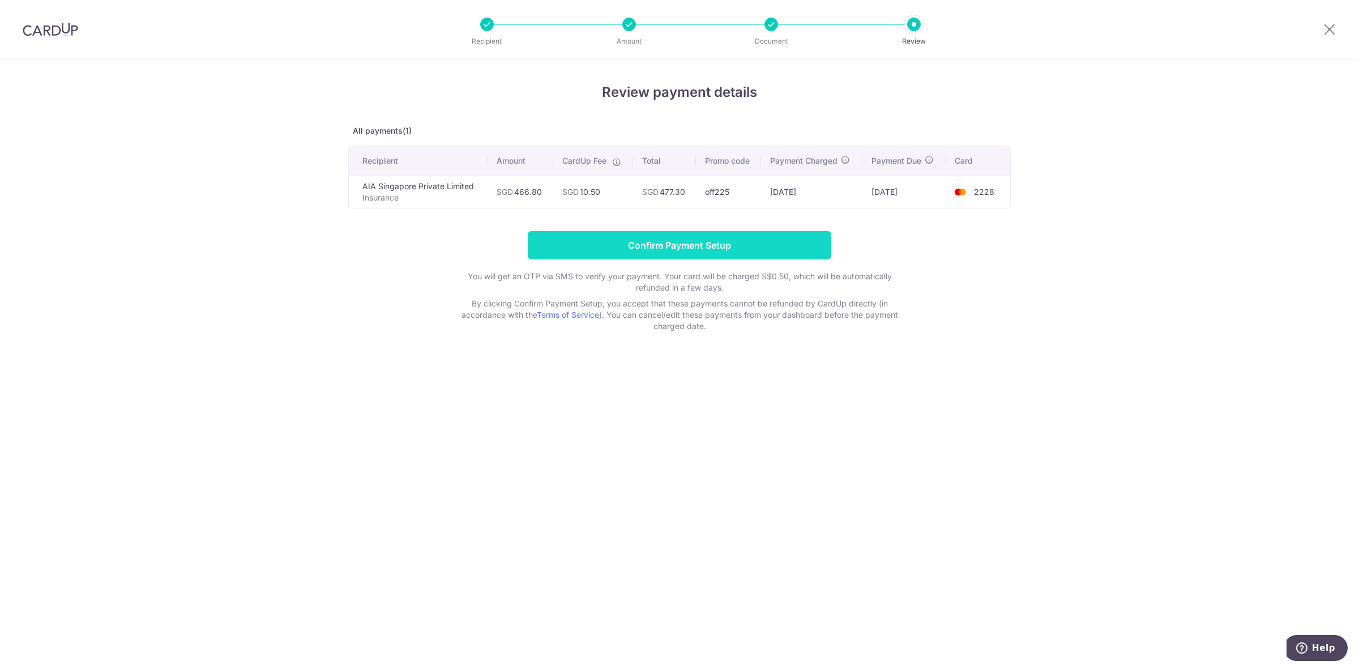
click at [697, 244] on input "Confirm Payment Setup" at bounding box center [679, 245] width 303 height 28
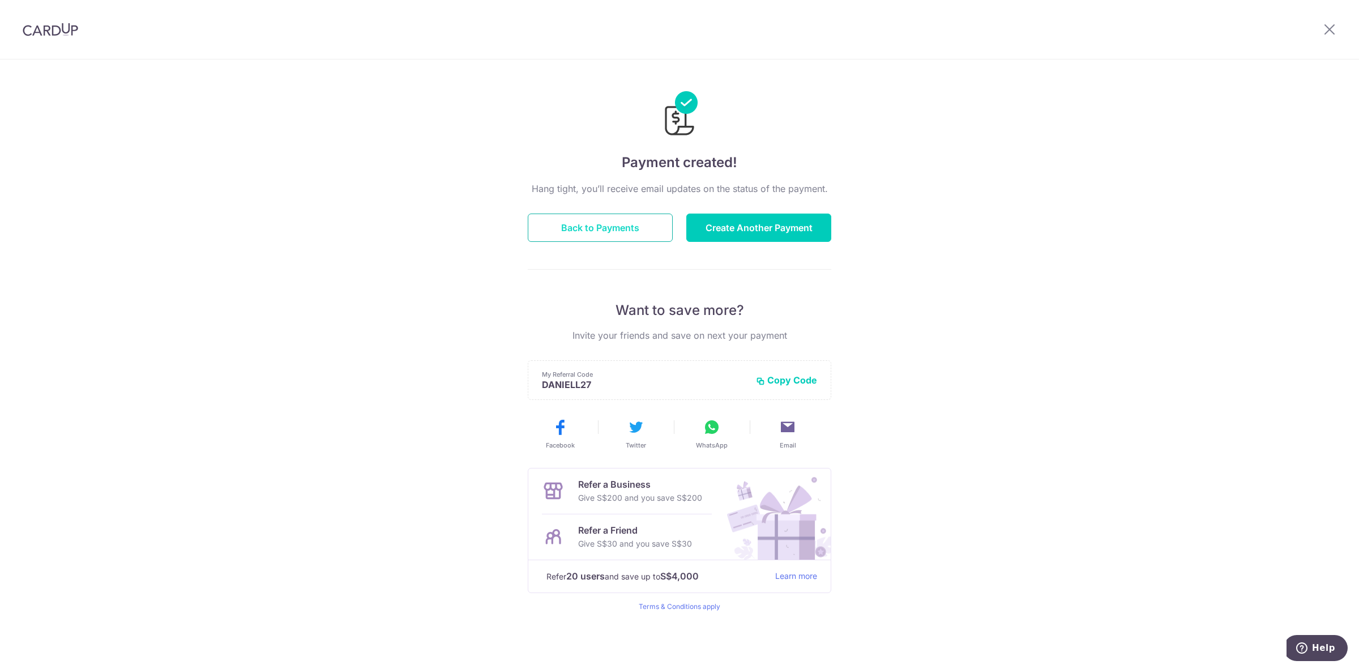
click at [618, 230] on button "Back to Payments" at bounding box center [600, 227] width 145 height 28
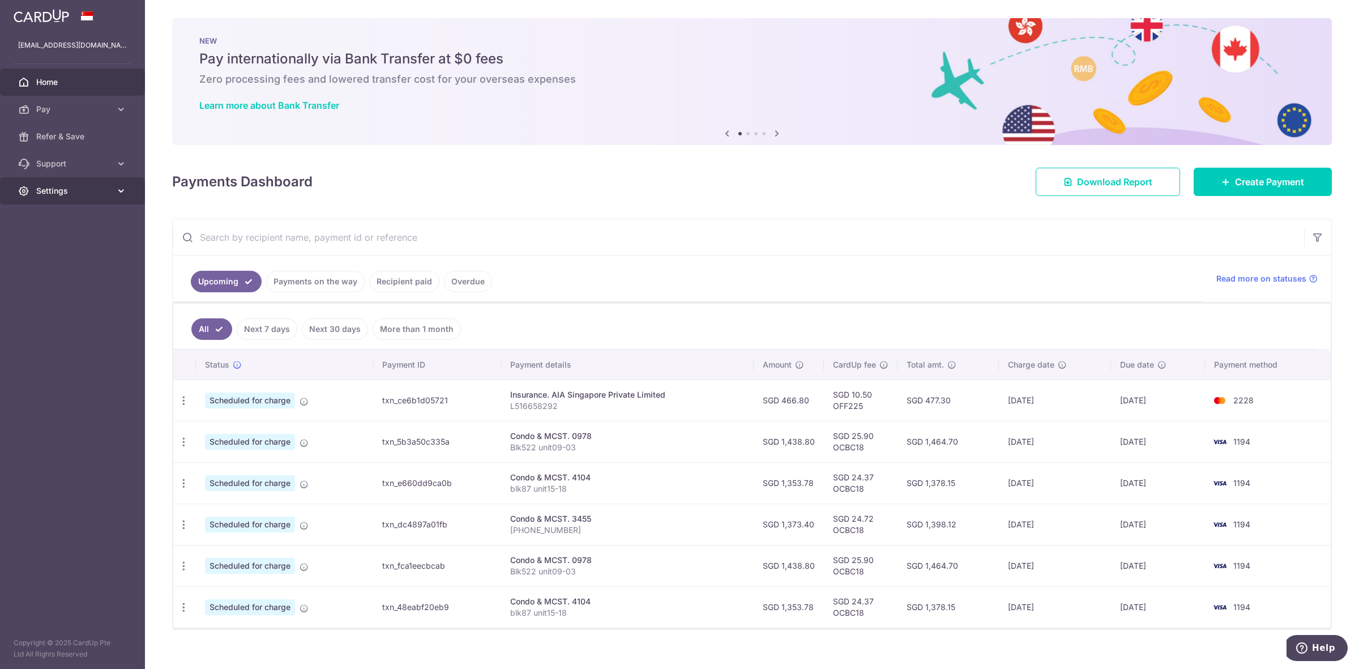
click at [102, 191] on span "Settings" at bounding box center [73, 190] width 75 height 11
click at [60, 242] on span "Logout" at bounding box center [73, 244] width 75 height 11
